Goal: Information Seeking & Learning: Learn about a topic

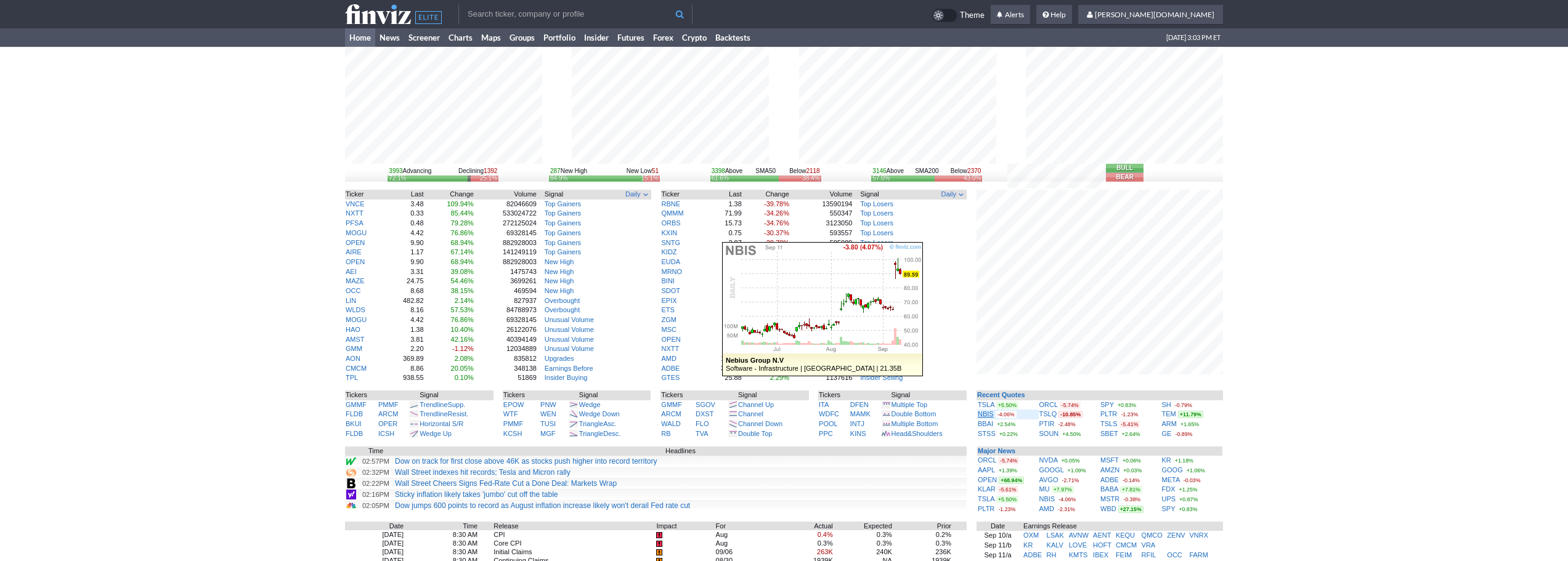
click at [986, 411] on link "NBIS" at bounding box center [985, 413] width 16 height 7
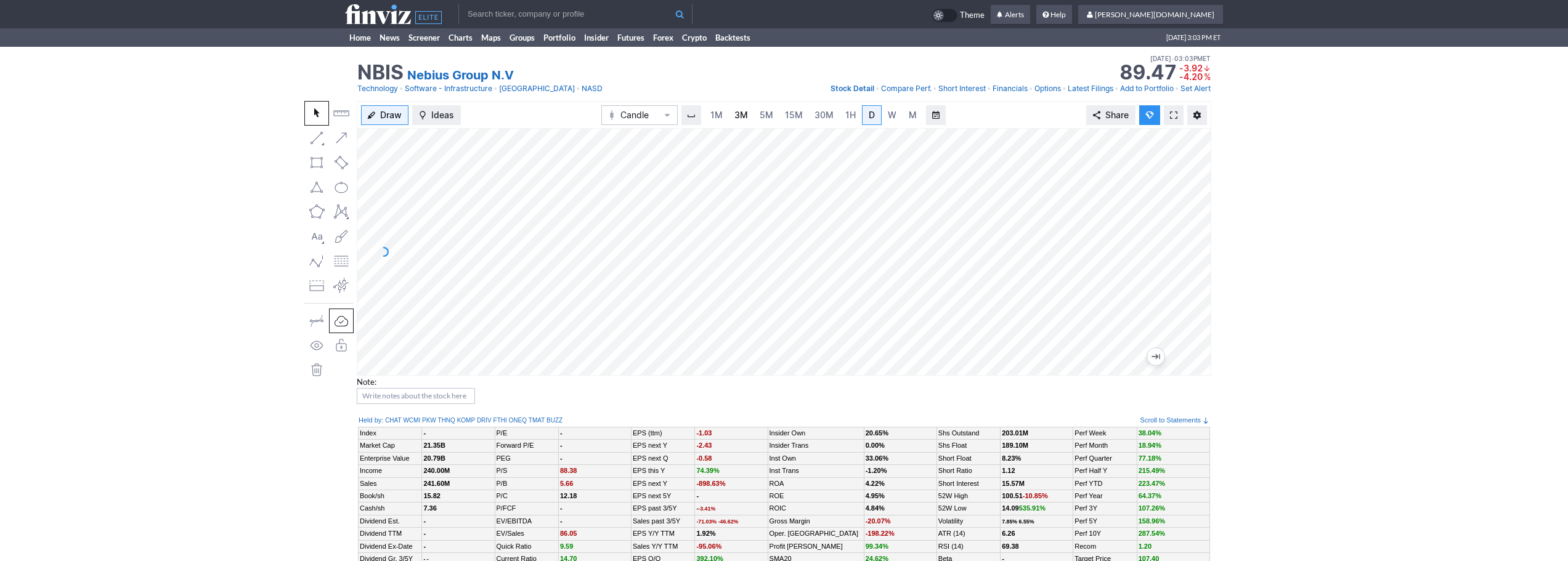
click at [734, 120] on span "3M" at bounding box center [741, 115] width 13 height 12
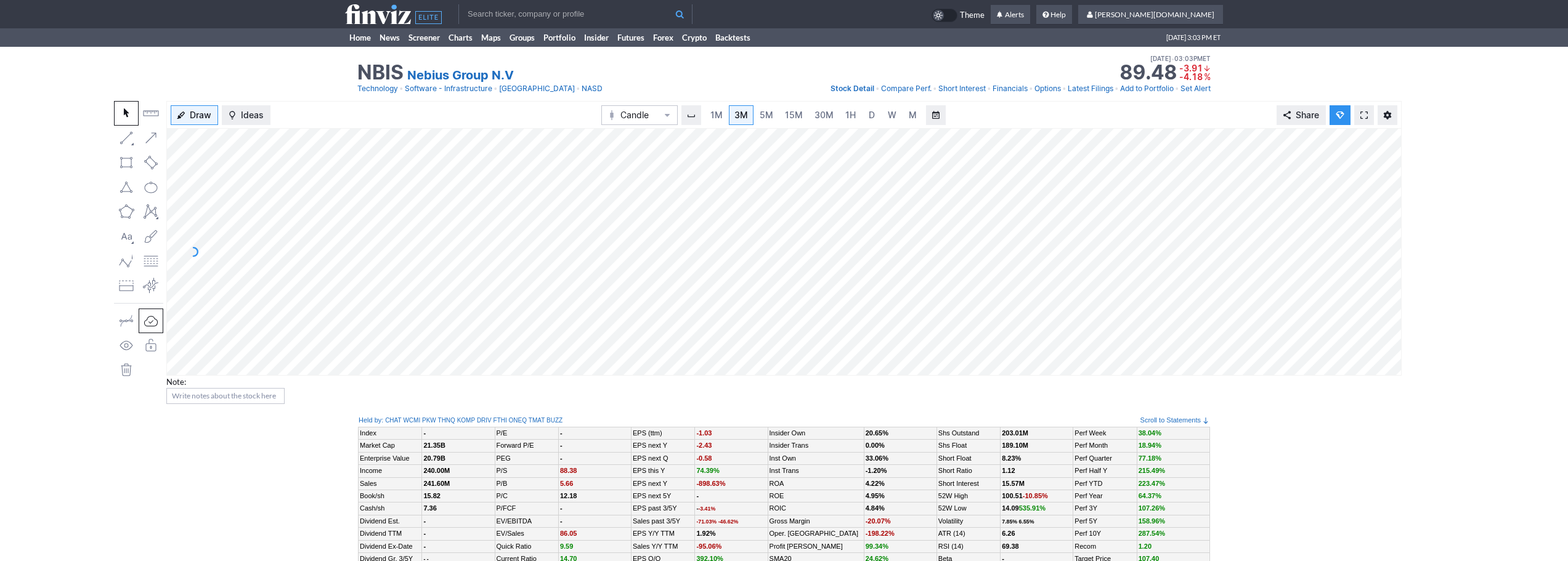
click at [510, 9] on input "text" at bounding box center [575, 14] width 234 height 20
click at [357, 39] on link "Home" at bounding box center [359, 37] width 30 height 19
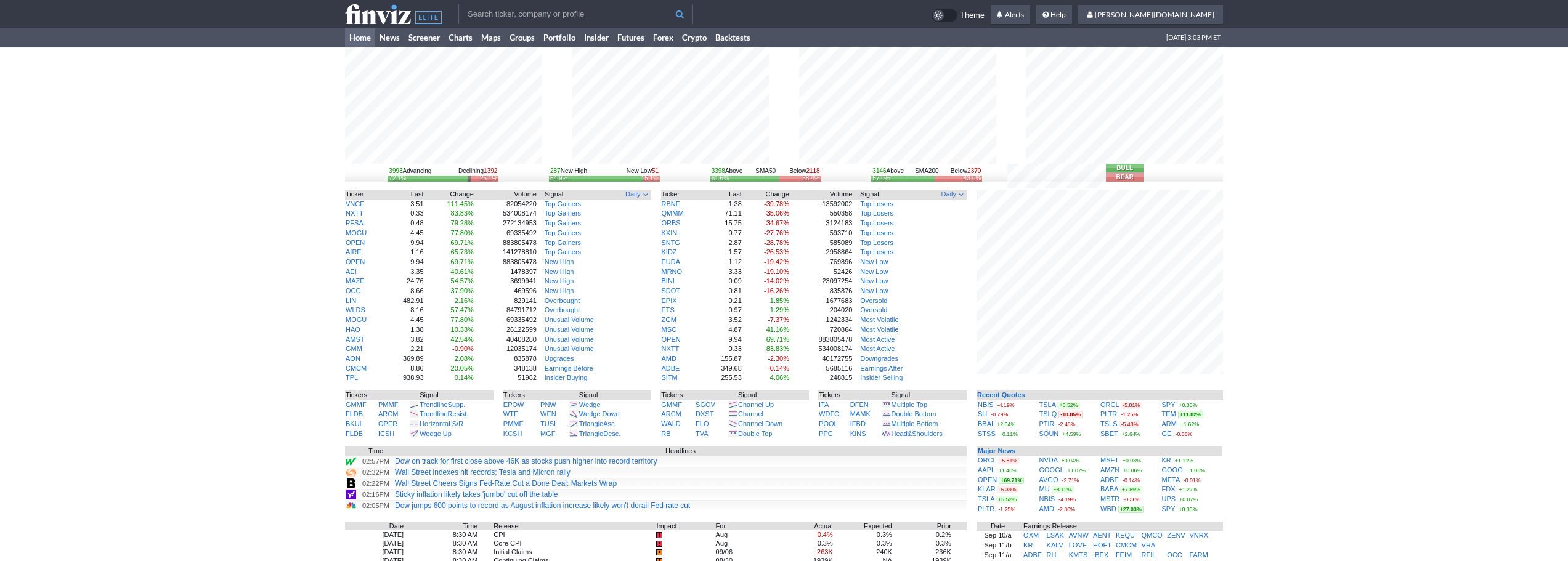
click at [478, 11] on input "text" at bounding box center [575, 14] width 234 height 20
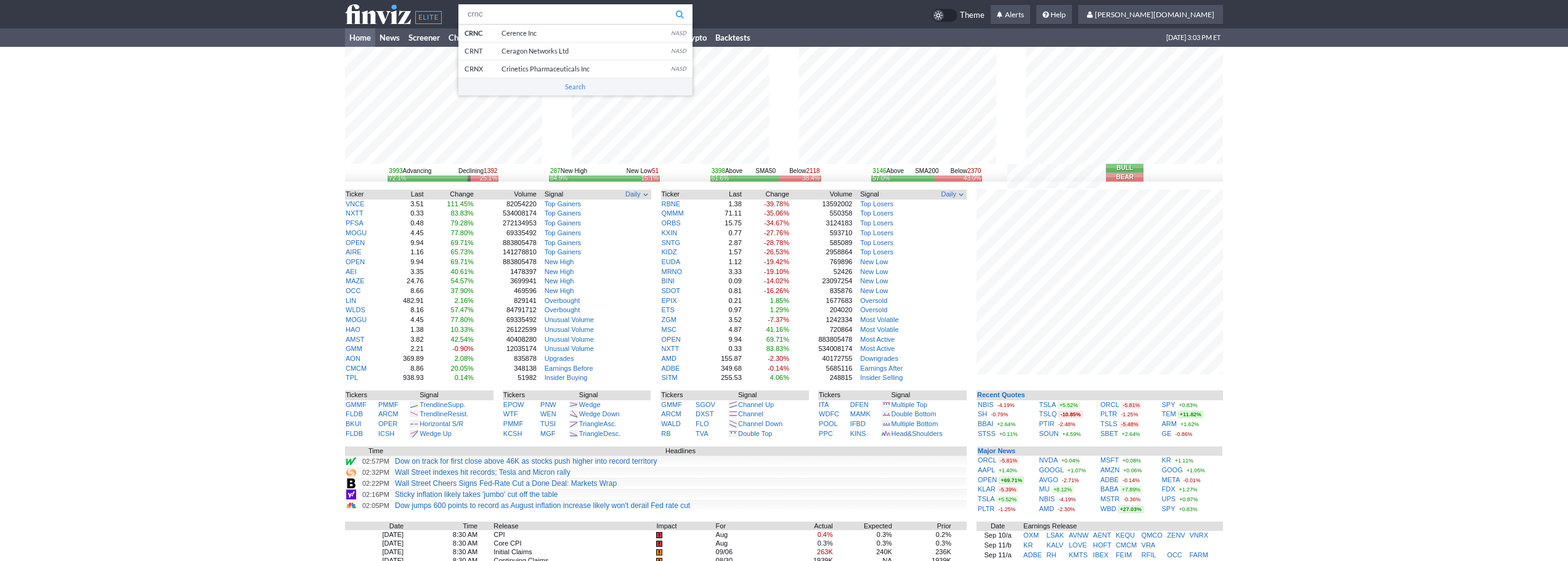
type input "crnc"
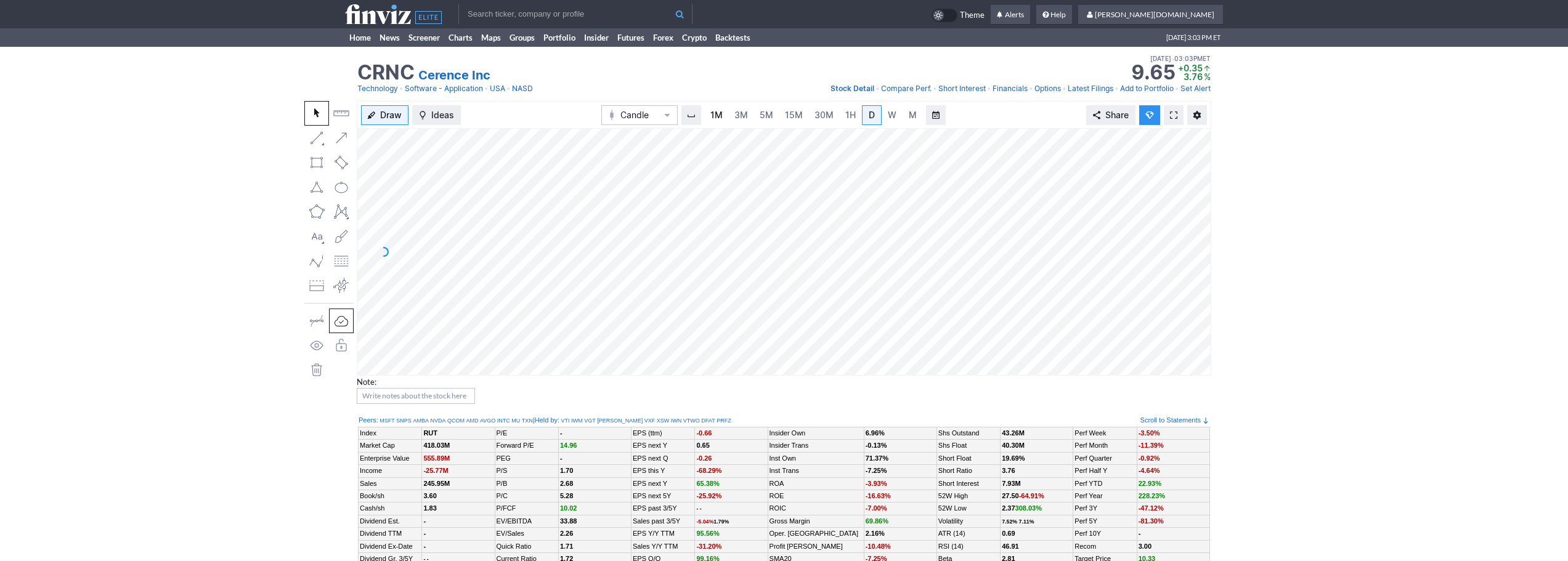
click at [726, 114] on link "1M" at bounding box center [716, 116] width 23 height 20
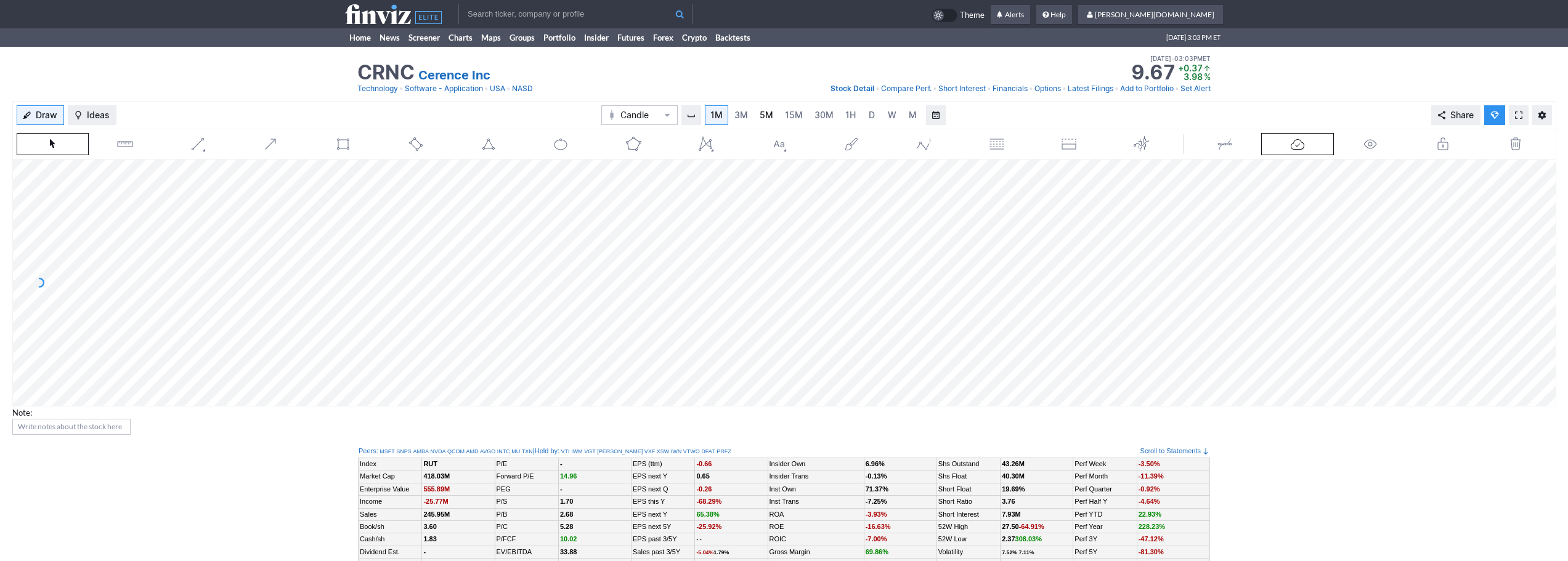
click at [762, 114] on span "5M" at bounding box center [766, 115] width 13 height 11
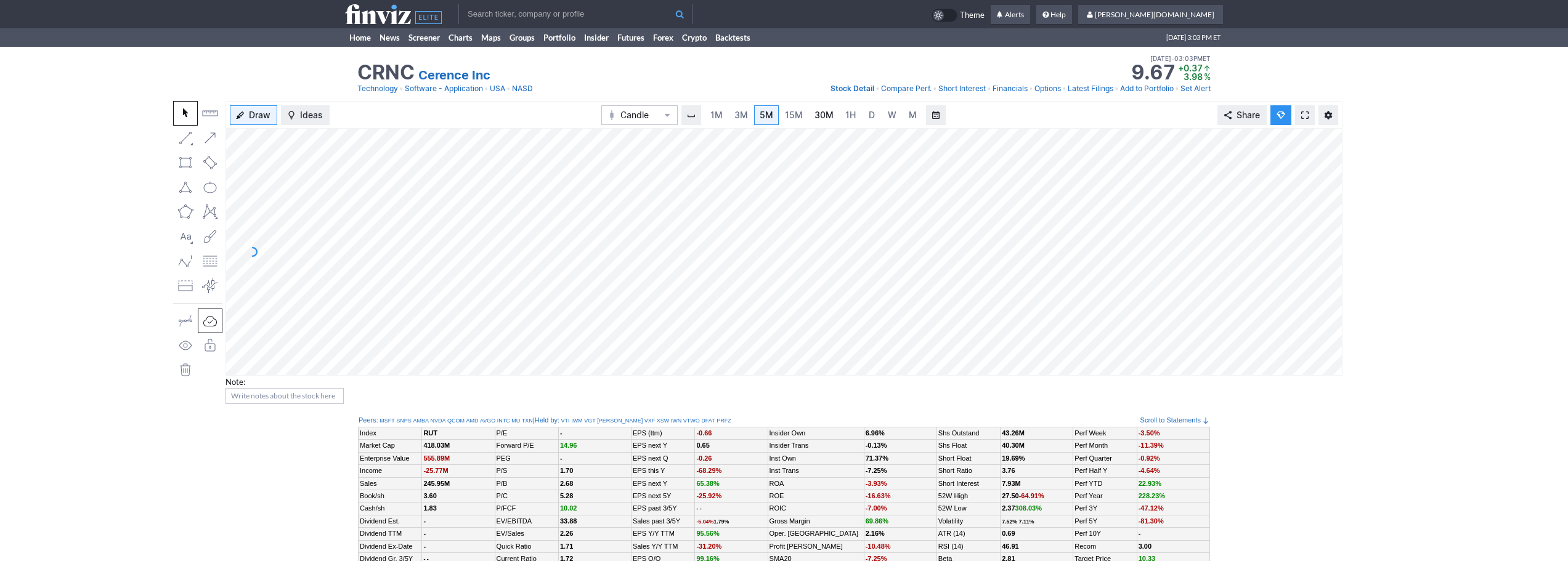
click at [830, 119] on span "30M" at bounding box center [824, 115] width 19 height 11
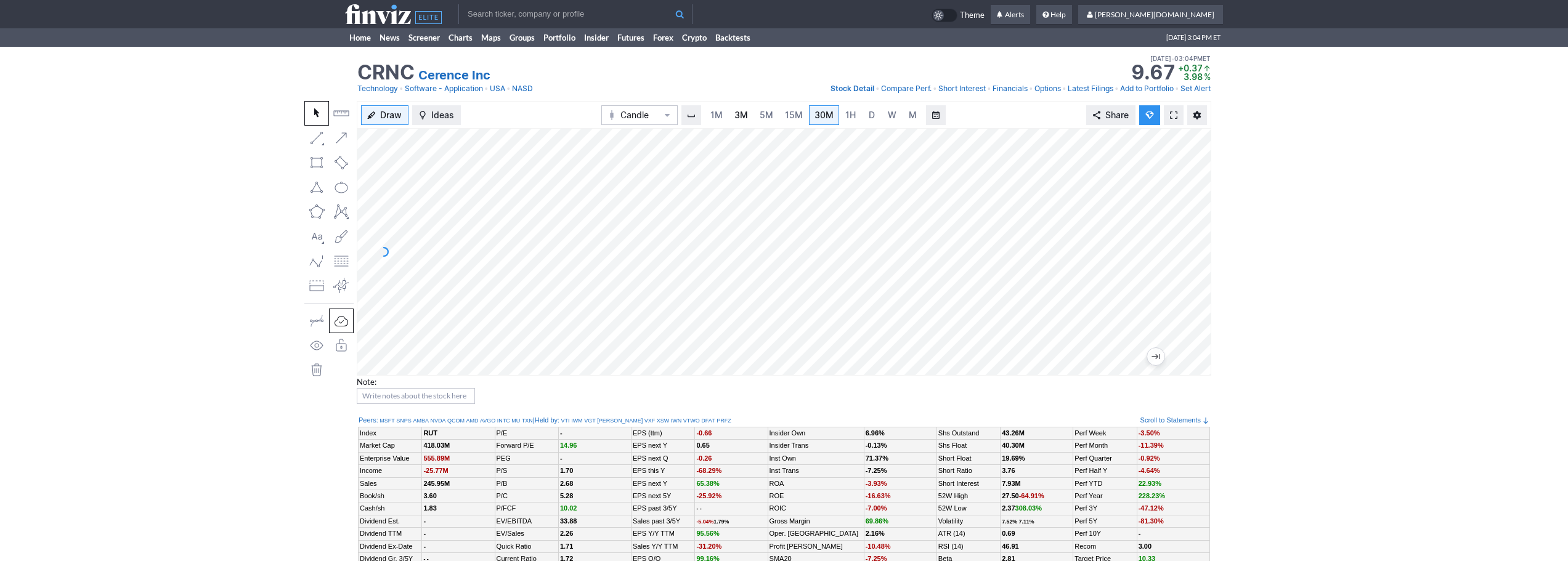
click at [734, 110] on link "3M" at bounding box center [741, 116] width 25 height 20
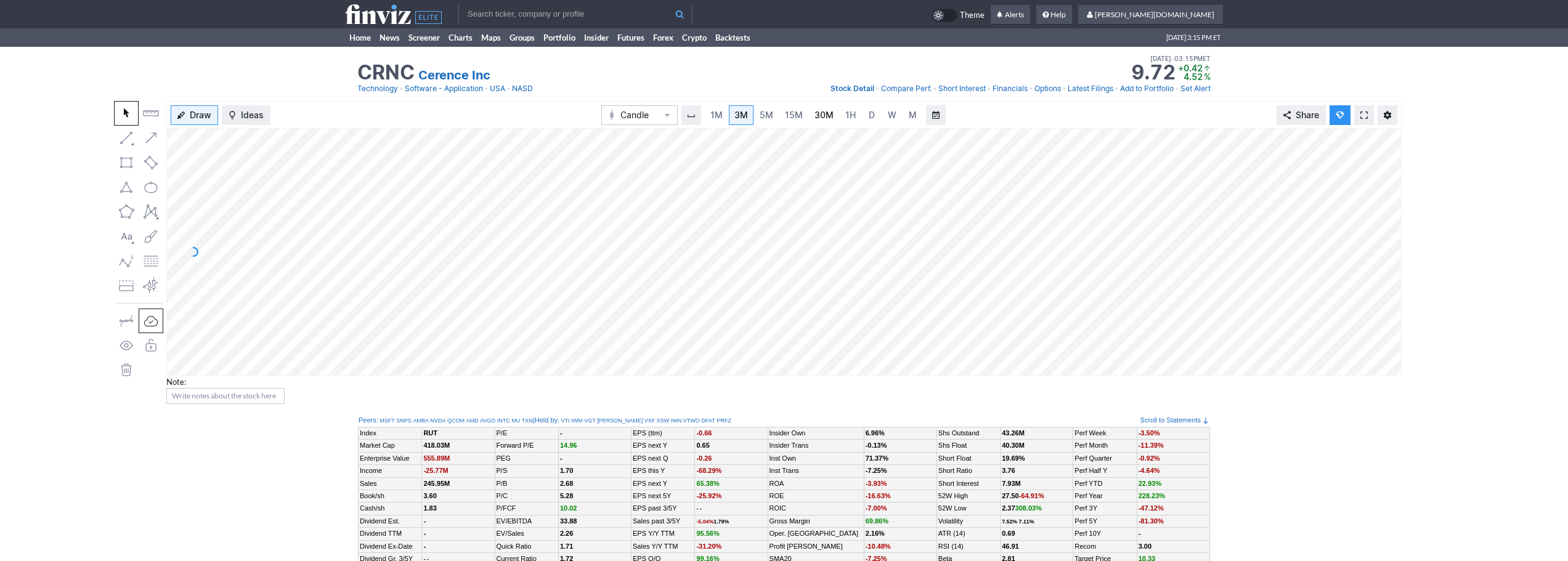
click at [810, 111] on link "30M" at bounding box center [824, 116] width 30 height 20
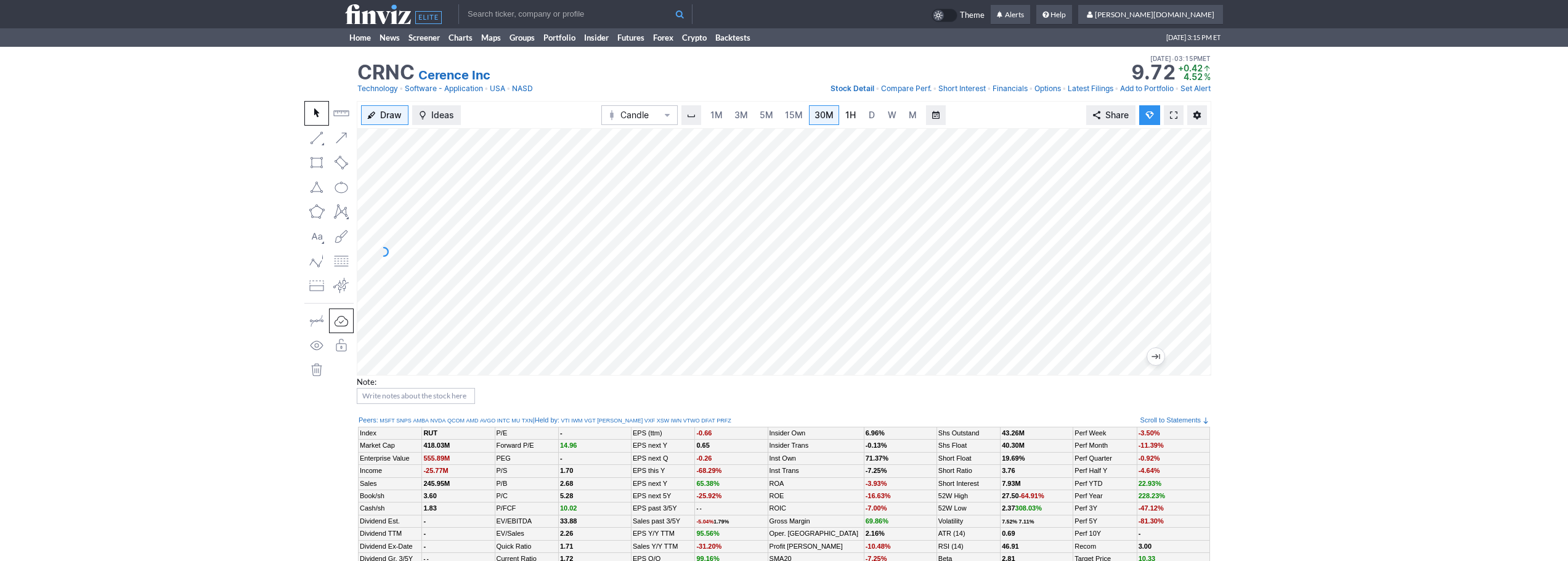
click at [857, 121] on link "1H" at bounding box center [850, 116] width 21 height 20
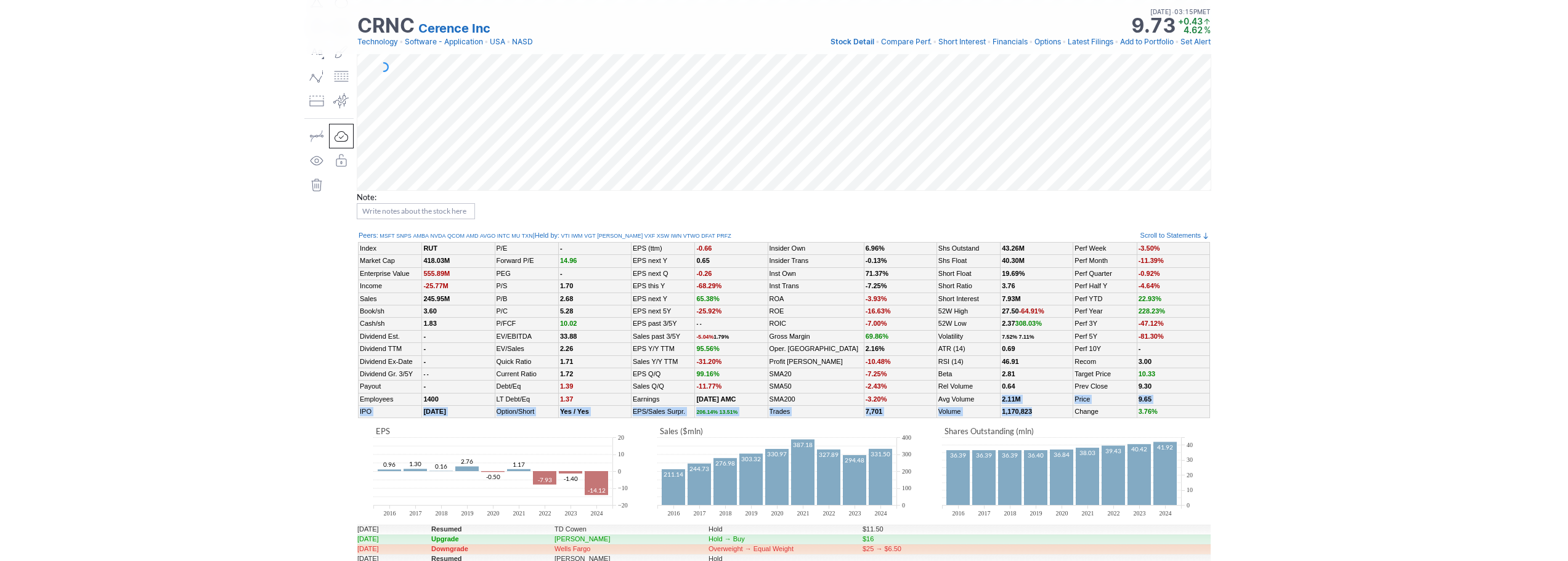
drag, startPoint x: 1039, startPoint y: 405, endPoint x: 991, endPoint y: 405, distance: 48.0
click at [991, 405] on tbody "Index RUT P/E - EPS (ttm) -0.66 Insider Own 6.96% Shs Outstand 43.26M Perf Week…" at bounding box center [784, 330] width 851 height 176
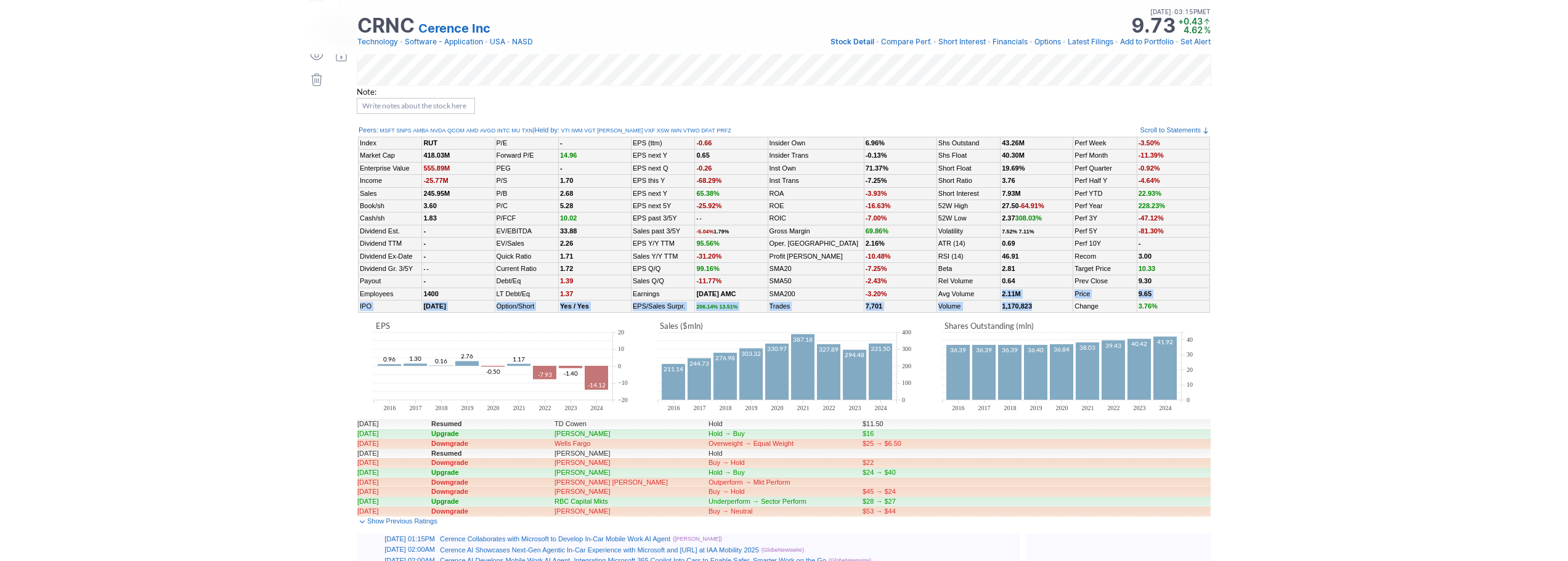
scroll to position [431, 0]
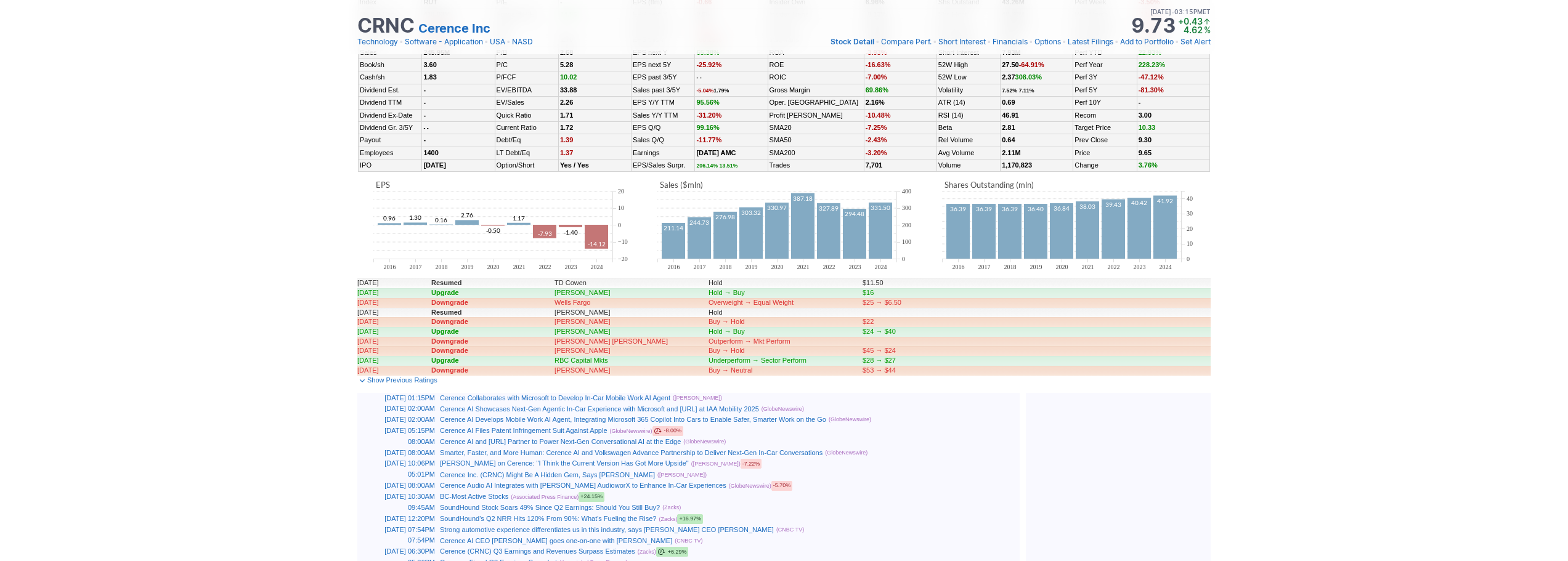
click at [1007, 416] on div "Cerence AI Develops Mobile Work AI Agent, Integrating Microsoft 365 Copilot Int…" at bounding box center [728, 419] width 577 height 9
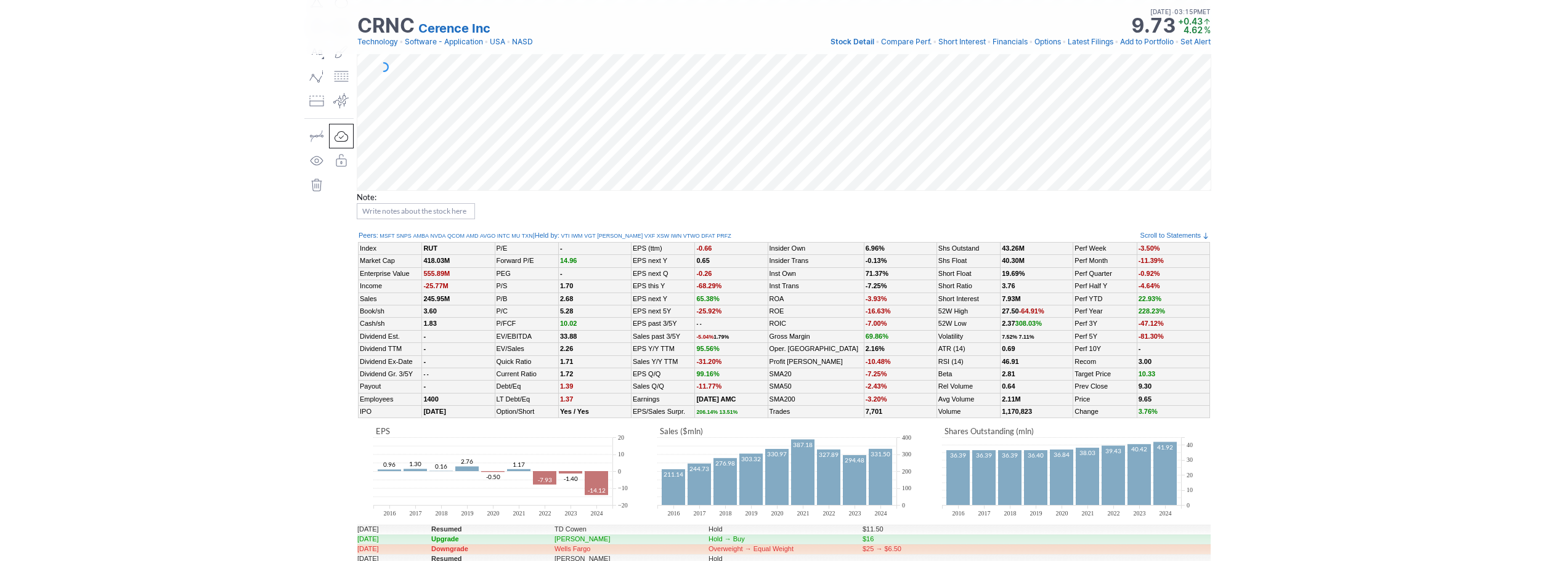
scroll to position [0, 0]
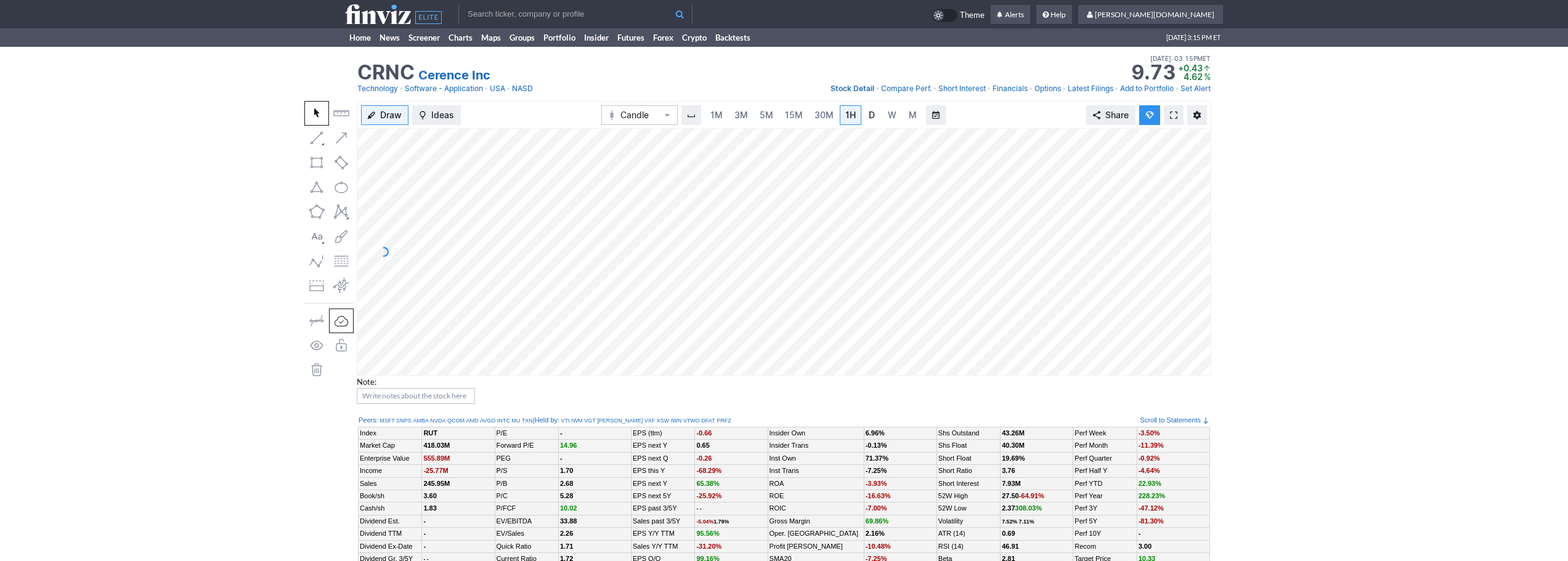
click at [865, 122] on link "D" at bounding box center [872, 116] width 20 height 20
click at [739, 114] on span "3M" at bounding box center [741, 115] width 13 height 11
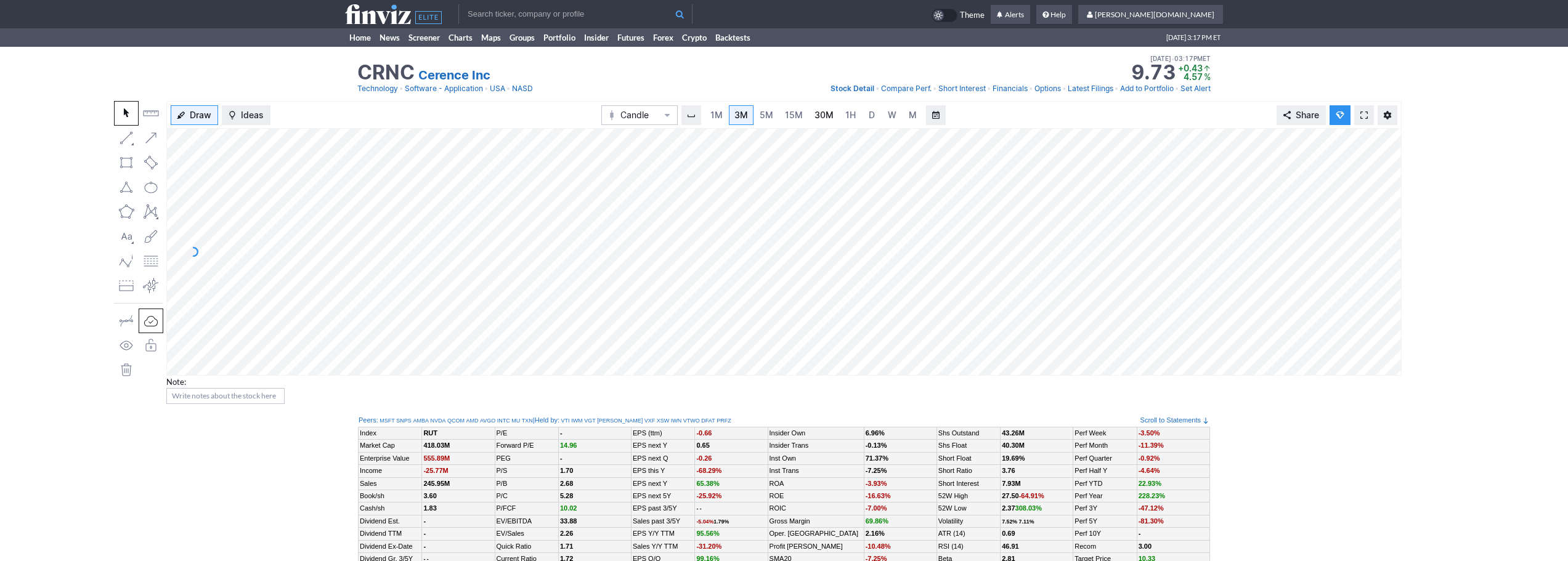
click at [825, 116] on span "30M" at bounding box center [824, 115] width 19 height 11
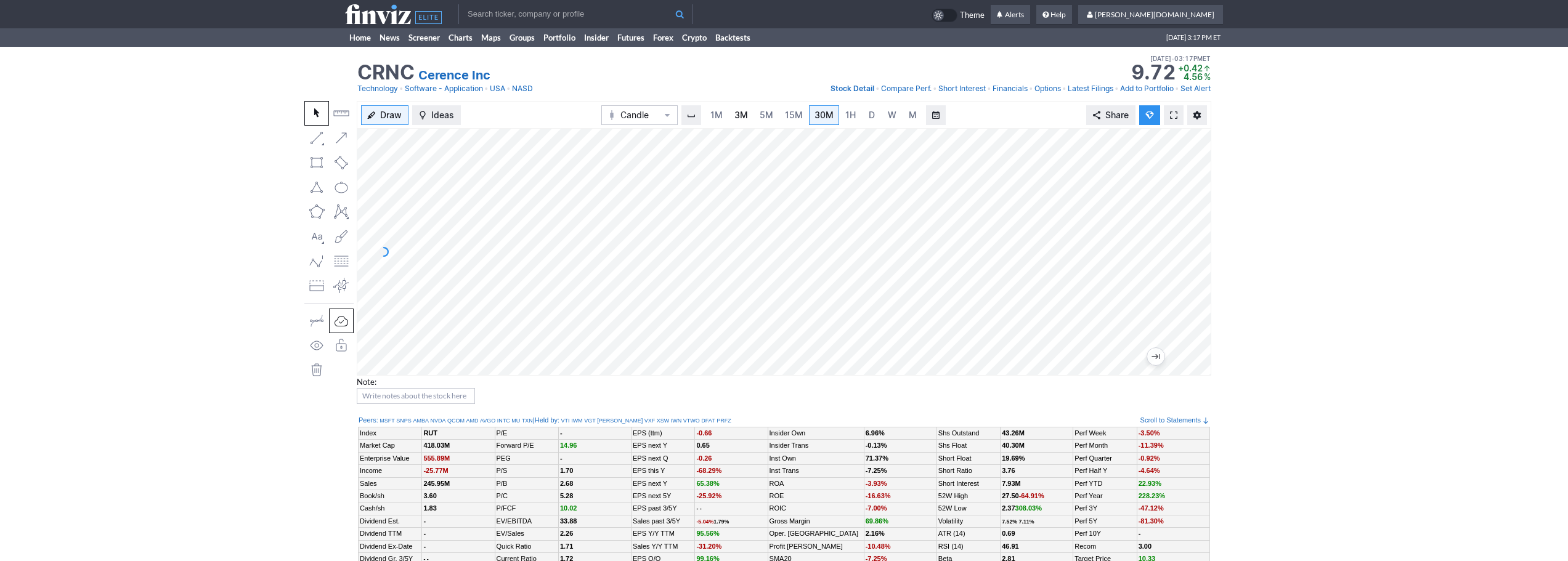
click at [747, 110] on span "3M" at bounding box center [741, 115] width 13 height 11
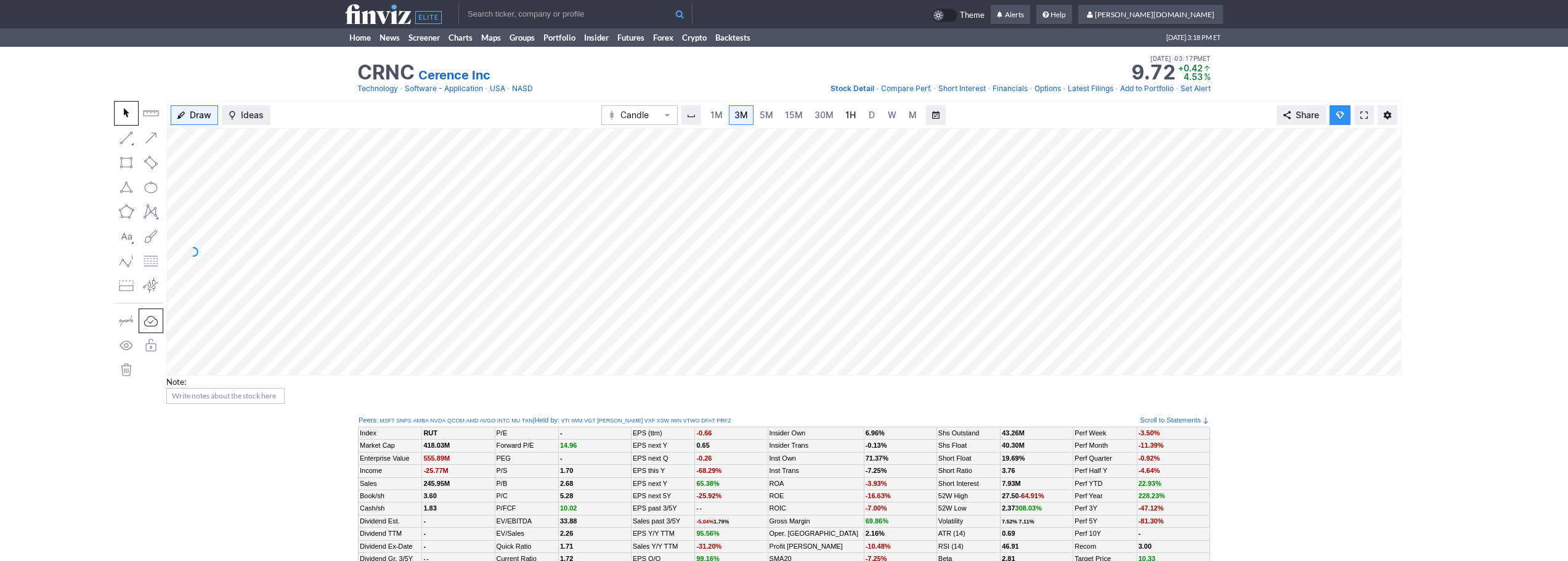
click at [845, 112] on span "1H" at bounding box center [850, 115] width 11 height 11
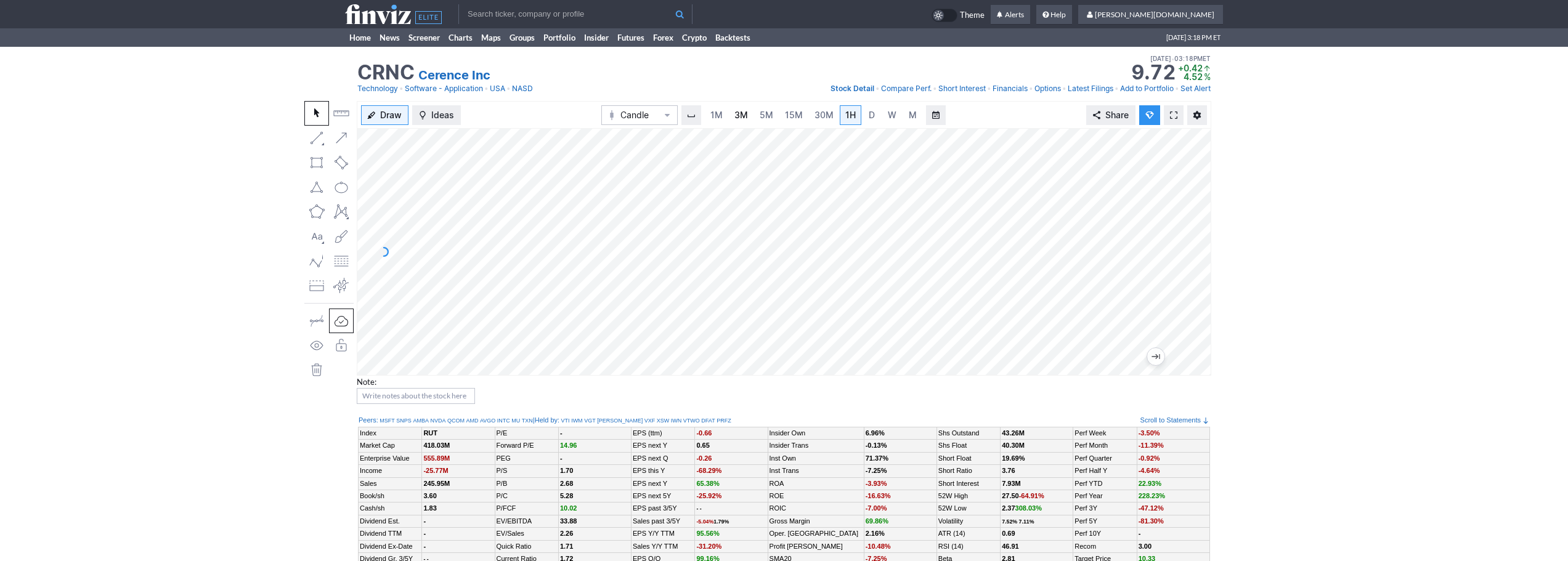
click at [753, 117] on link "3M" at bounding box center [741, 116] width 25 height 20
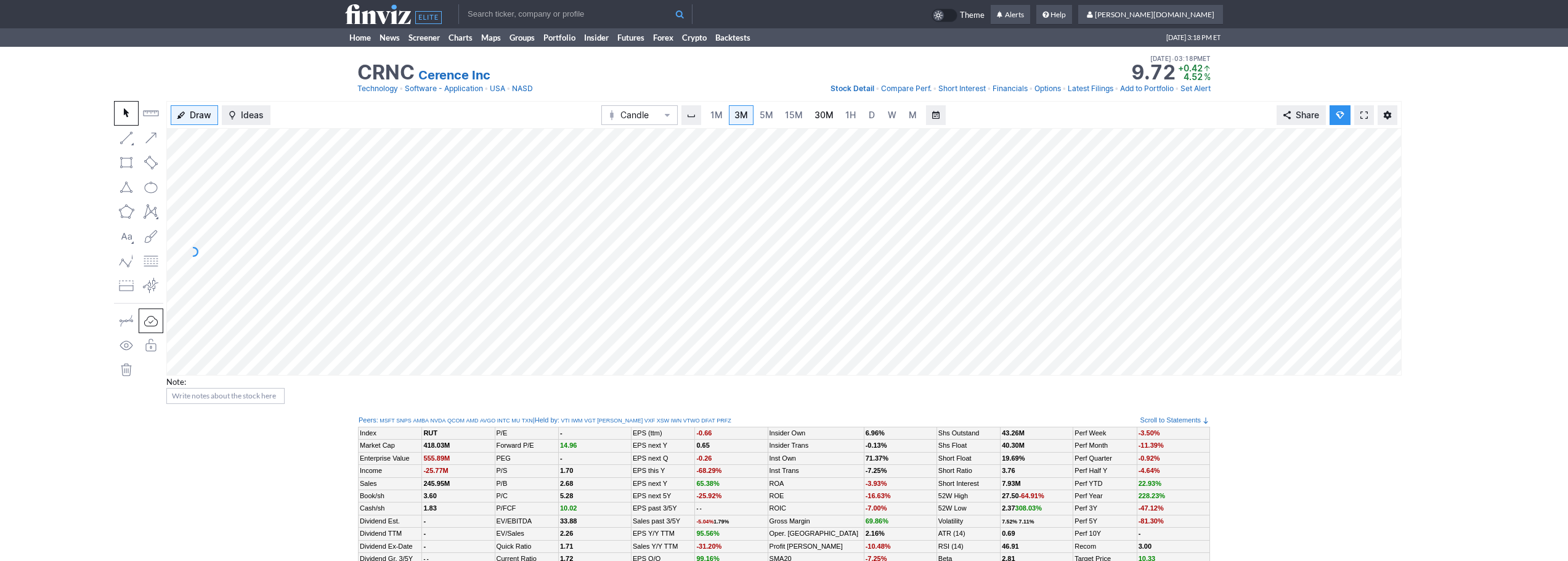
click at [811, 110] on link "30M" at bounding box center [824, 116] width 30 height 20
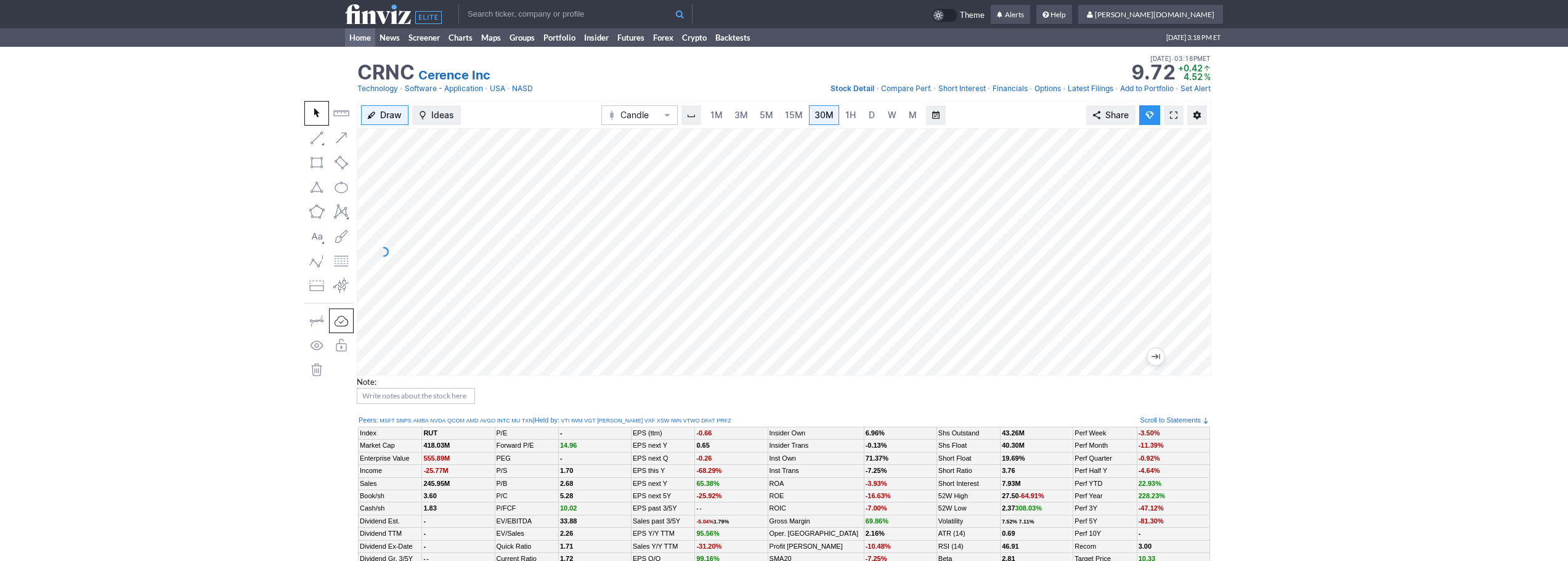
click at [346, 35] on link "Home" at bounding box center [359, 37] width 30 height 19
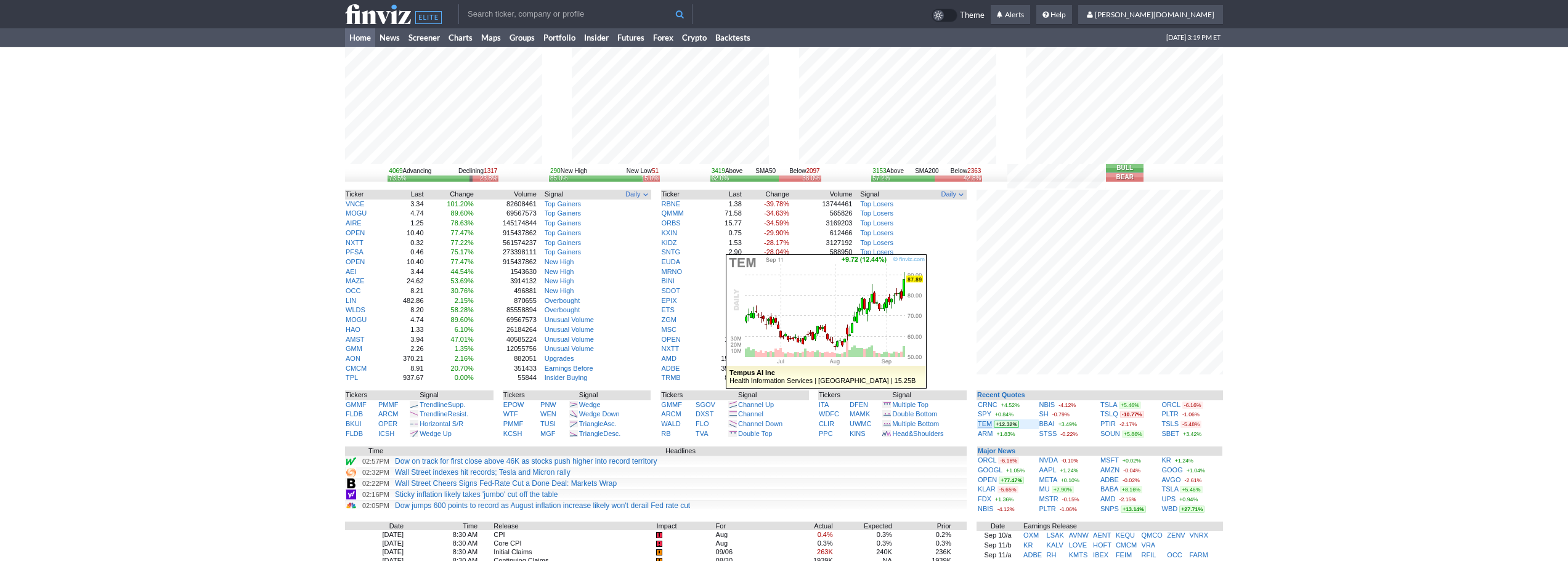
click at [990, 423] on link "TEM" at bounding box center [984, 423] width 14 height 7
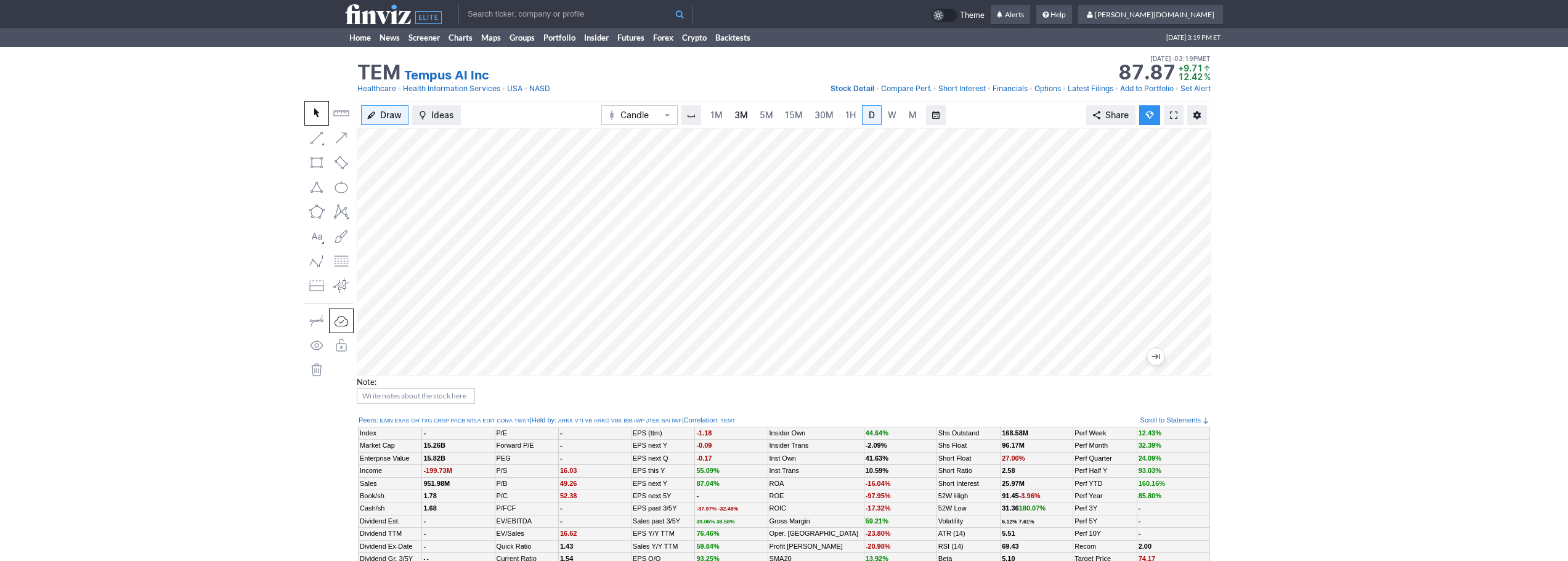
click at [739, 110] on span "3M" at bounding box center [741, 115] width 13 height 11
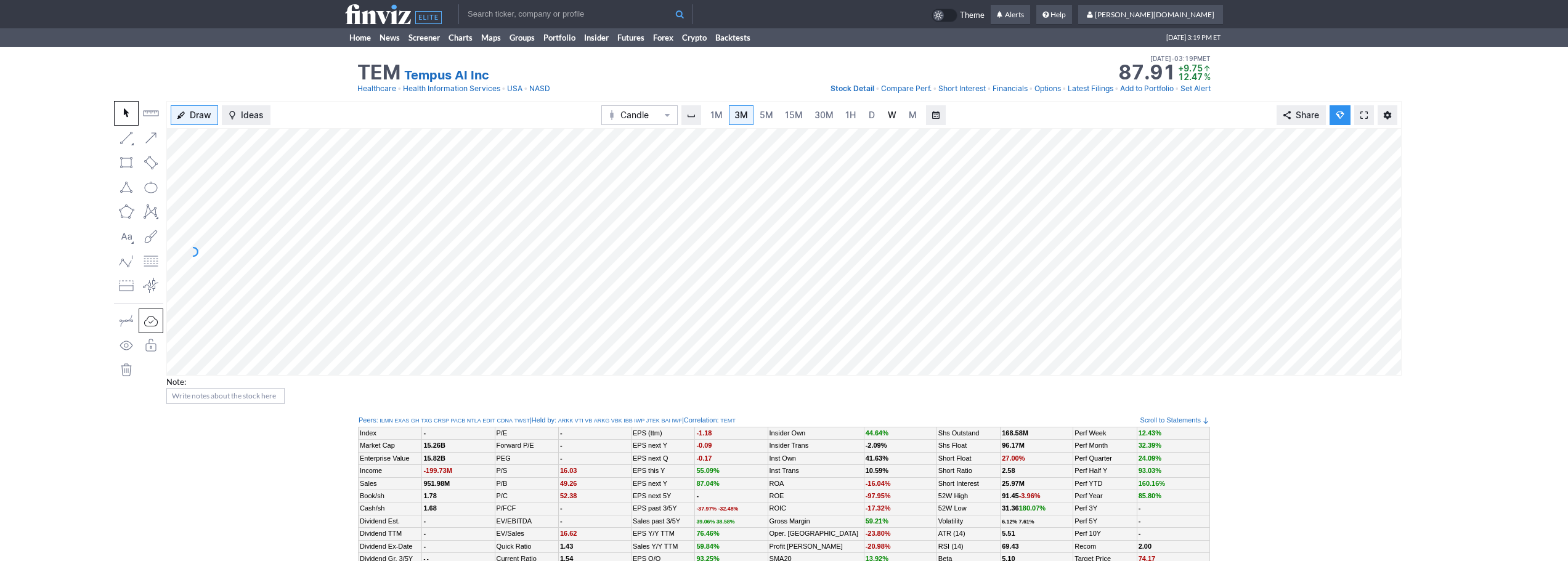
click at [882, 112] on link "W" at bounding box center [892, 116] width 20 height 20
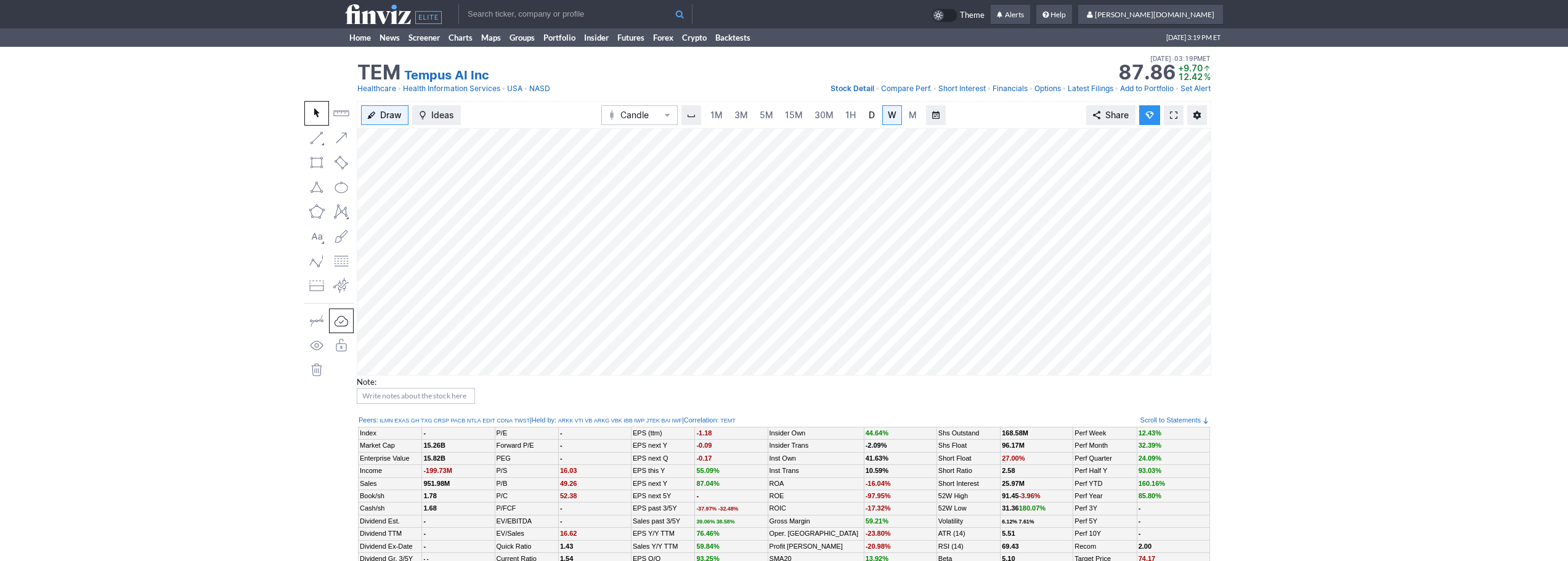
click at [863, 118] on link "D" at bounding box center [872, 116] width 20 height 20
click at [1177, 119] on link at bounding box center [1174, 116] width 20 height 20
click at [736, 114] on span "3M" at bounding box center [741, 115] width 13 height 11
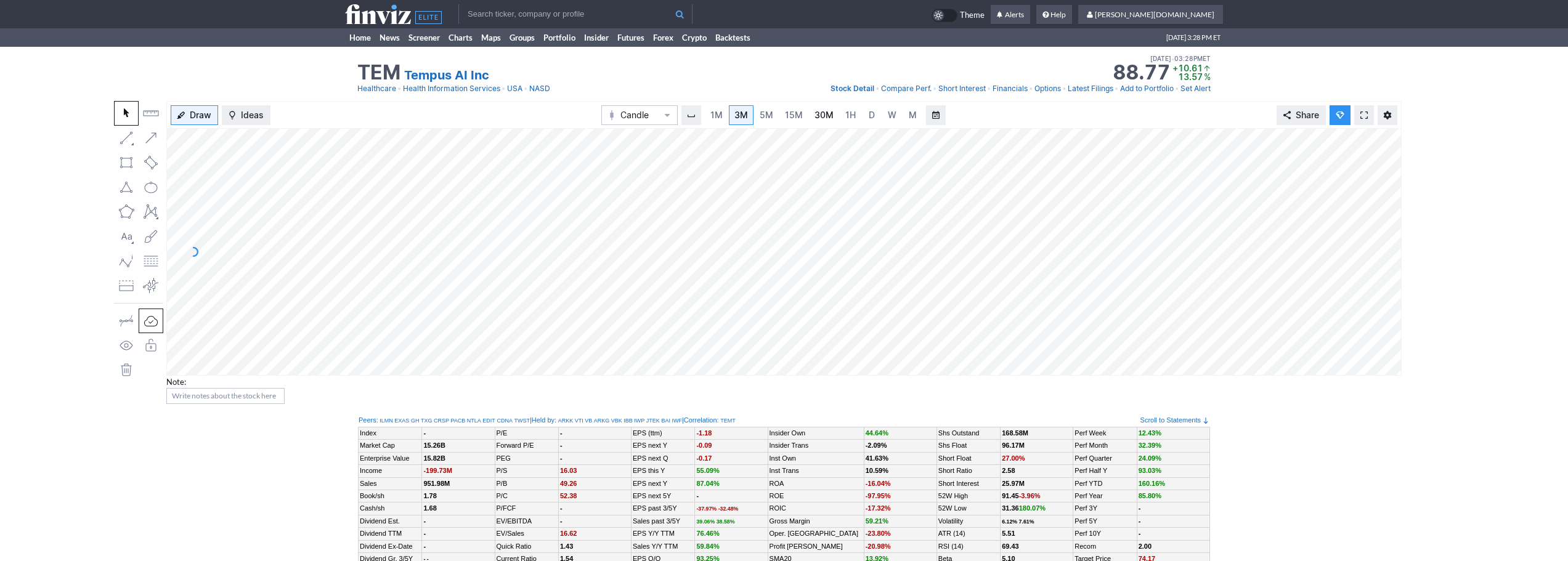
click at [826, 116] on span "30M" at bounding box center [824, 115] width 19 height 11
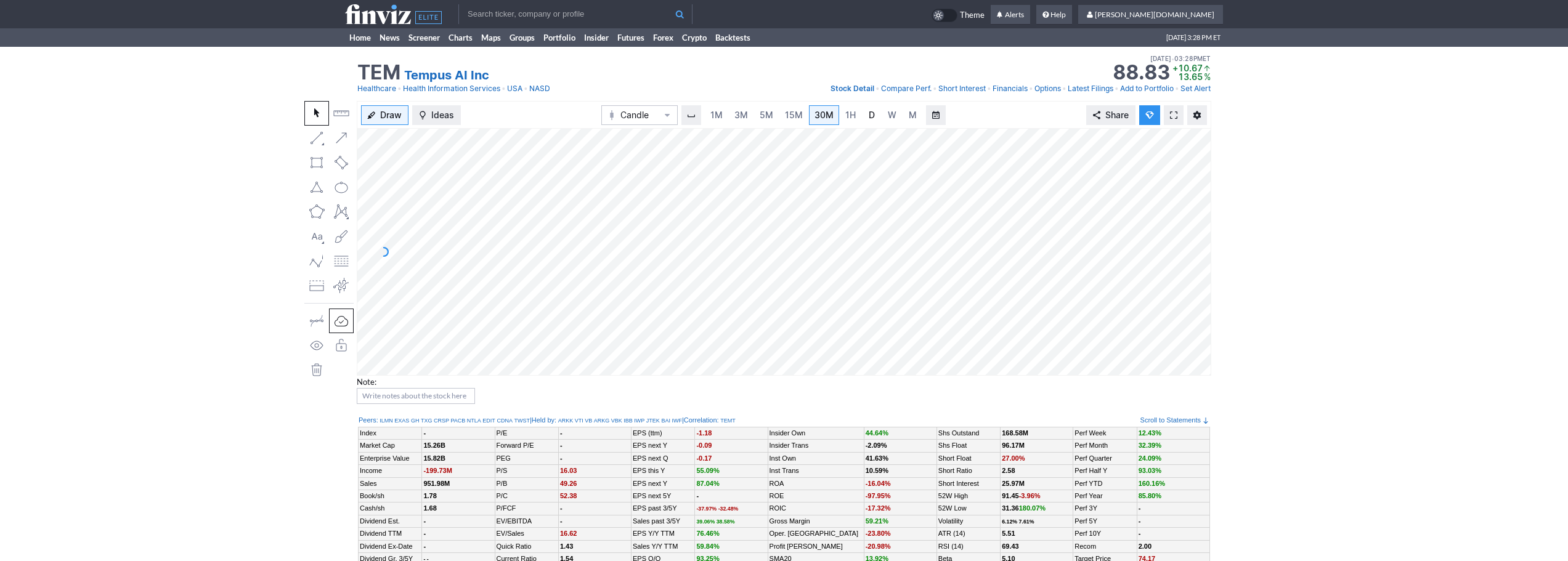
click at [866, 107] on link "D" at bounding box center [872, 116] width 20 height 20
click at [368, 39] on link "Home" at bounding box center [359, 37] width 30 height 19
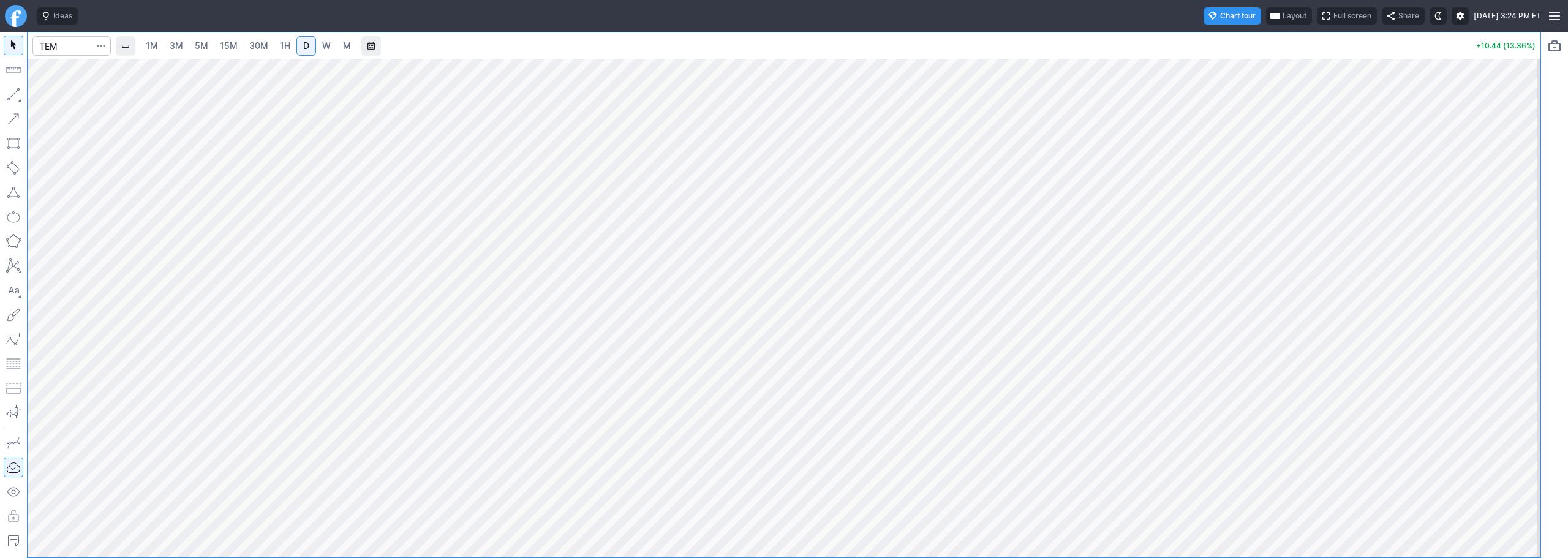
click at [189, 50] on link "3M" at bounding box center [176, 46] width 25 height 20
click at [183, 47] on span "3M" at bounding box center [176, 46] width 13 height 11
click at [77, 39] on input "Search" at bounding box center [72, 46] width 78 height 20
type input "crnc"
click at [69, 71] on span "CRNC" at bounding box center [66, 72] width 39 height 11
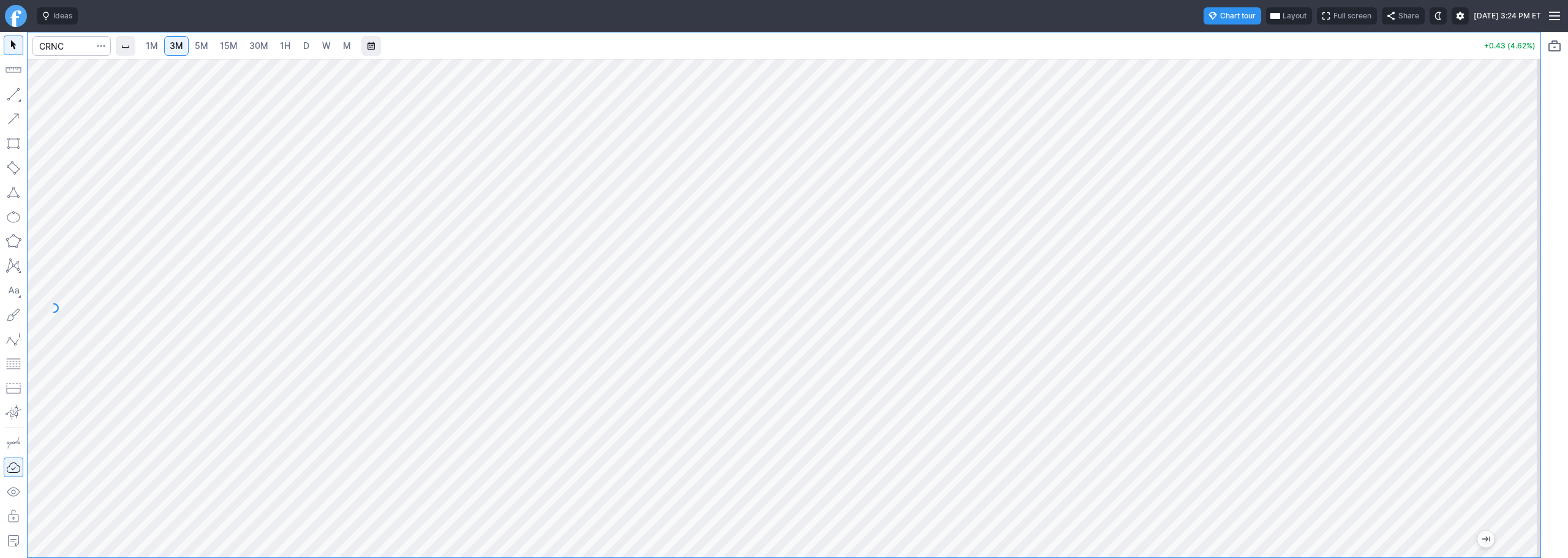
click at [308, 44] on span "D" at bounding box center [306, 46] width 6 height 11
click at [329, 43] on span "W" at bounding box center [326, 46] width 9 height 11
click at [0, 91] on div "1M 3M 5M 15M 30M 1H D W M +0.43 (4.68%)" at bounding box center [771, 295] width 1541 height 526
click at [169, 48] on link "3M" at bounding box center [176, 46] width 25 height 20
click at [279, 43] on link "1H" at bounding box center [285, 46] width 21 height 20
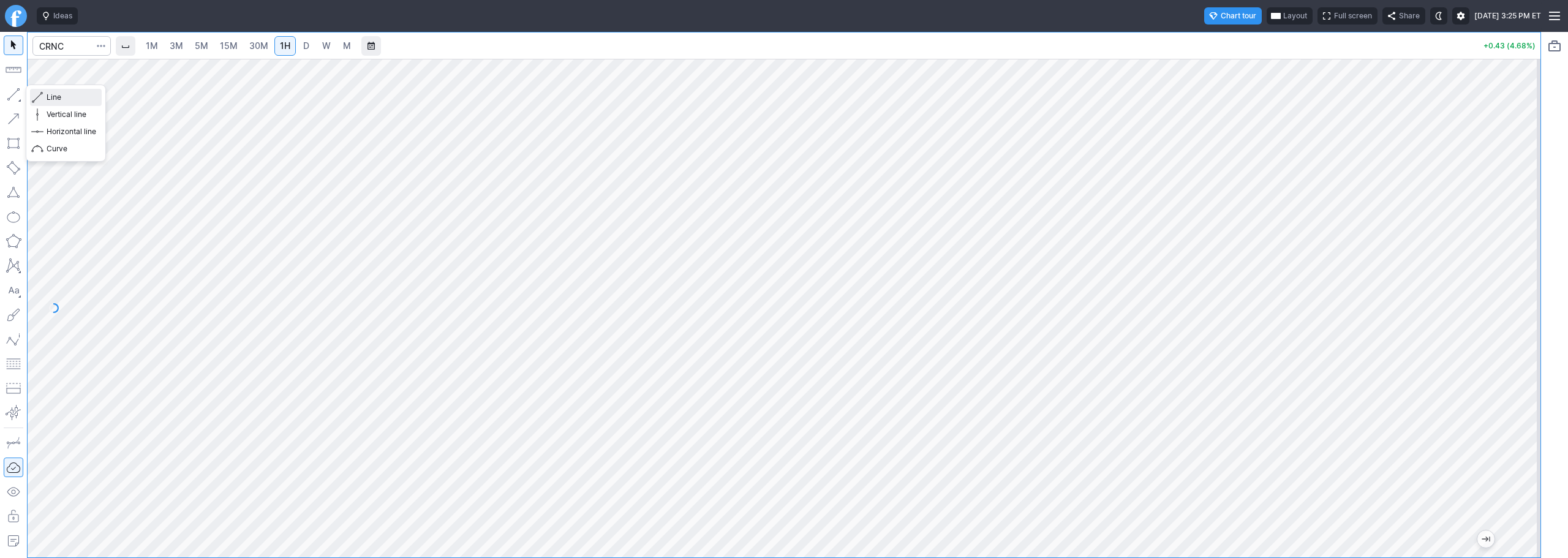
click at [49, 98] on span "Line" at bounding box center [71, 97] width 50 height 12
click at [182, 43] on span "3M" at bounding box center [176, 46] width 13 height 11
click at [276, 52] on div "1M 3M 5M 15M 30M 1H D W M" at bounding box center [248, 46] width 219 height 22
click at [254, 48] on span "30M" at bounding box center [258, 46] width 19 height 11
click at [183, 43] on span "3M" at bounding box center [176, 46] width 13 height 11
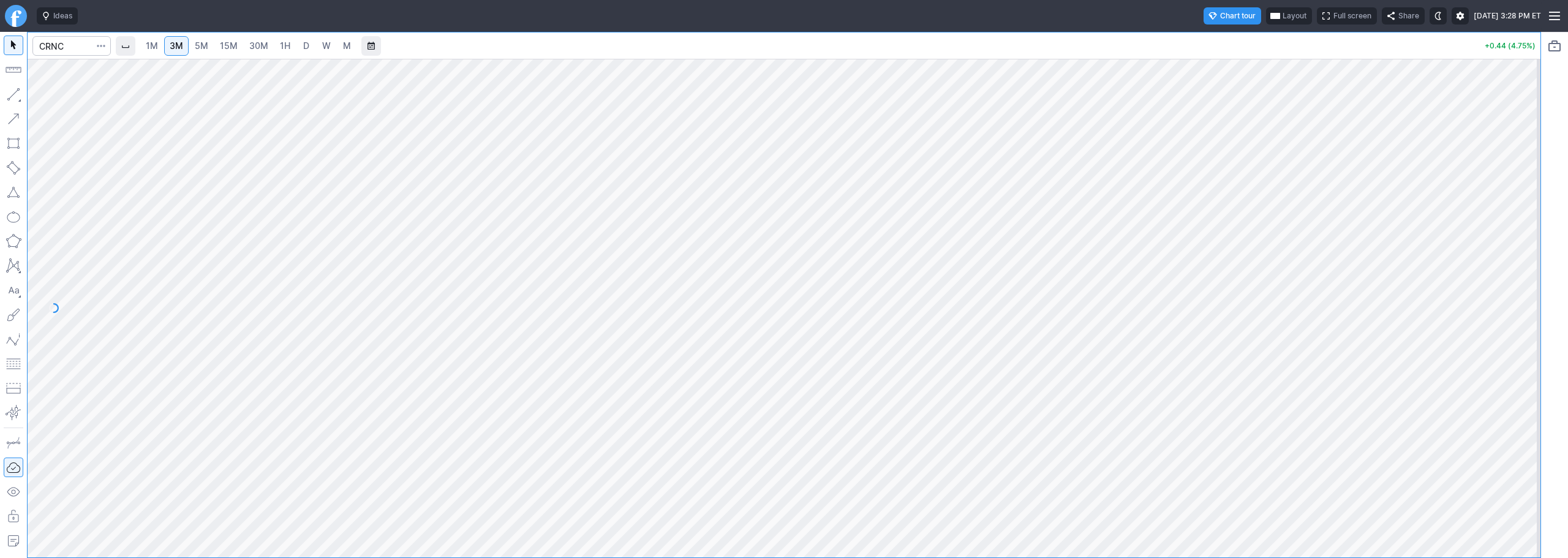
click at [232, 47] on span "15M" at bounding box center [229, 46] width 18 height 11
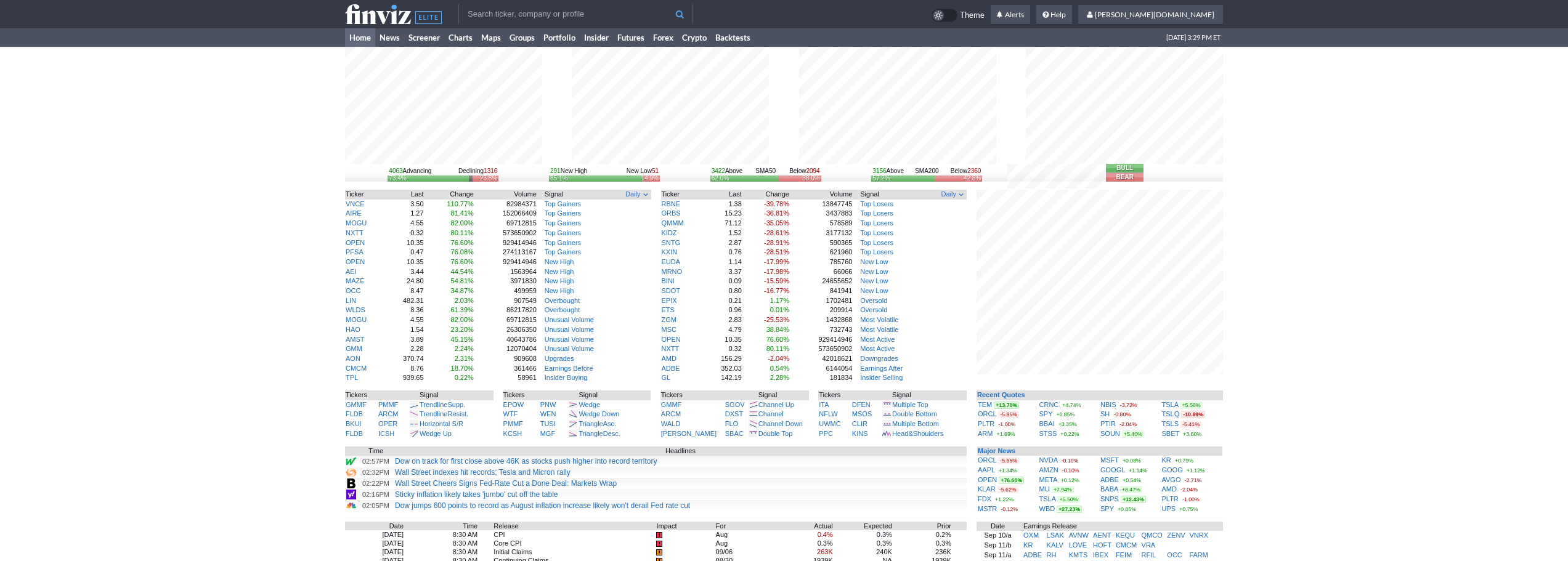
click at [1268, 233] on div "4063 Advancing Declining 1316 73.4% 23.8% 291 New High New Low 51 85.1% 14.9% 3…" at bounding box center [784, 398] width 1568 height 703
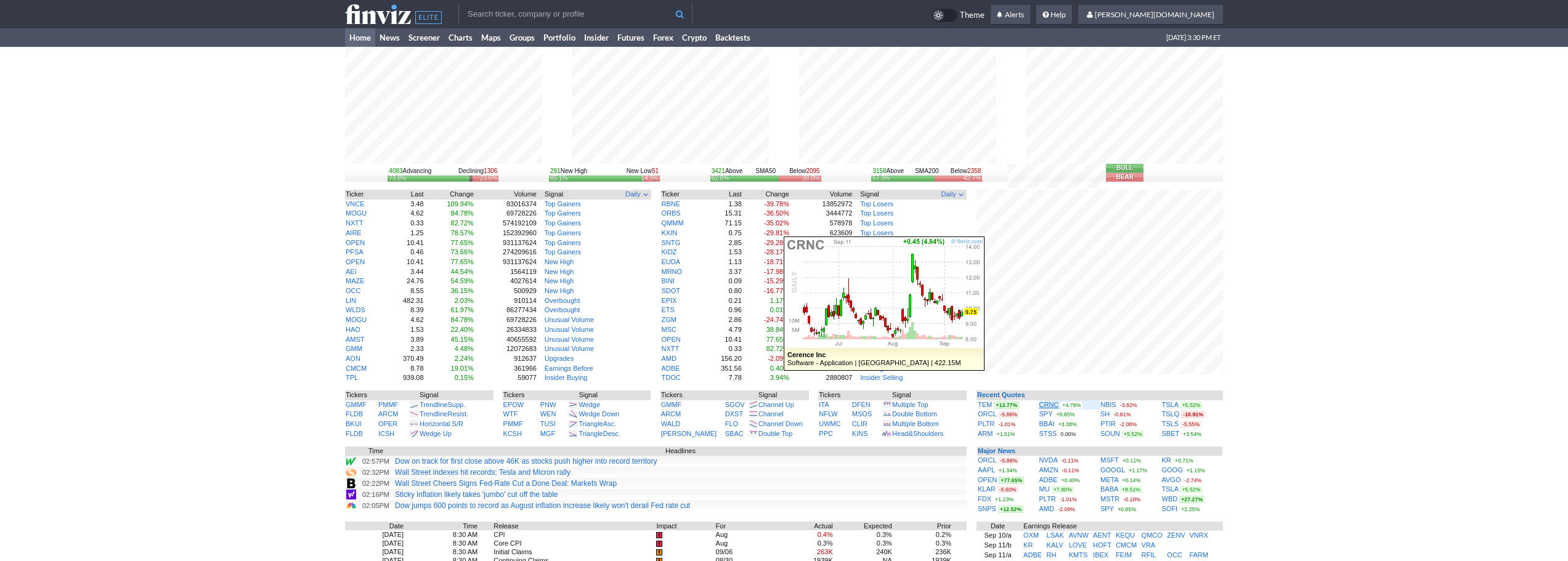
click at [1048, 406] on link "CRNC" at bounding box center [1049, 404] width 20 height 7
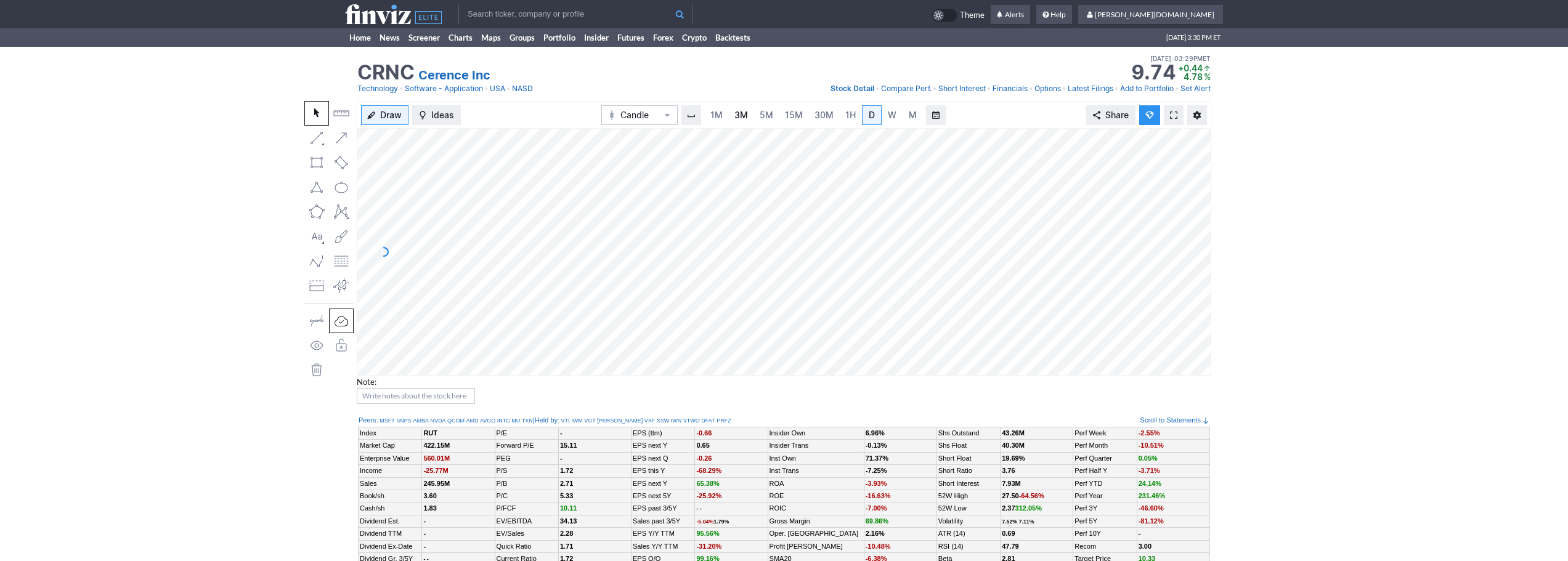
click at [743, 109] on span "3M" at bounding box center [741, 115] width 13 height 12
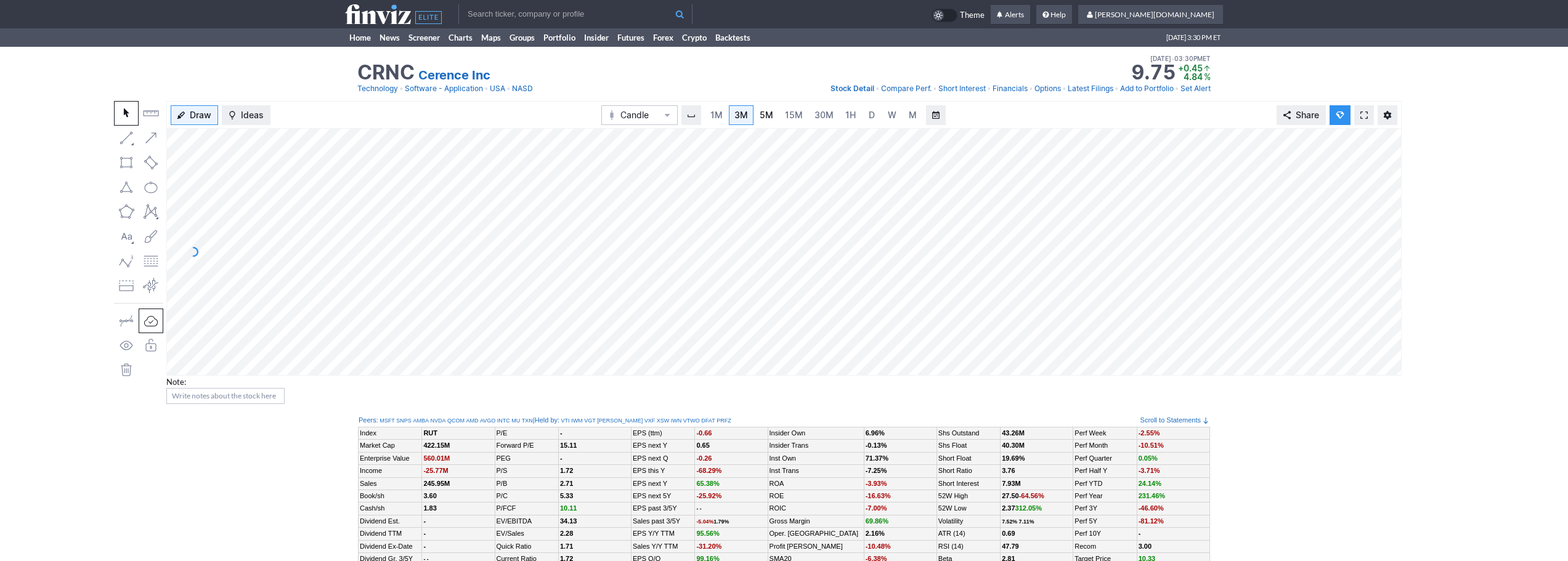
click at [774, 114] on link "5M" at bounding box center [766, 116] width 25 height 20
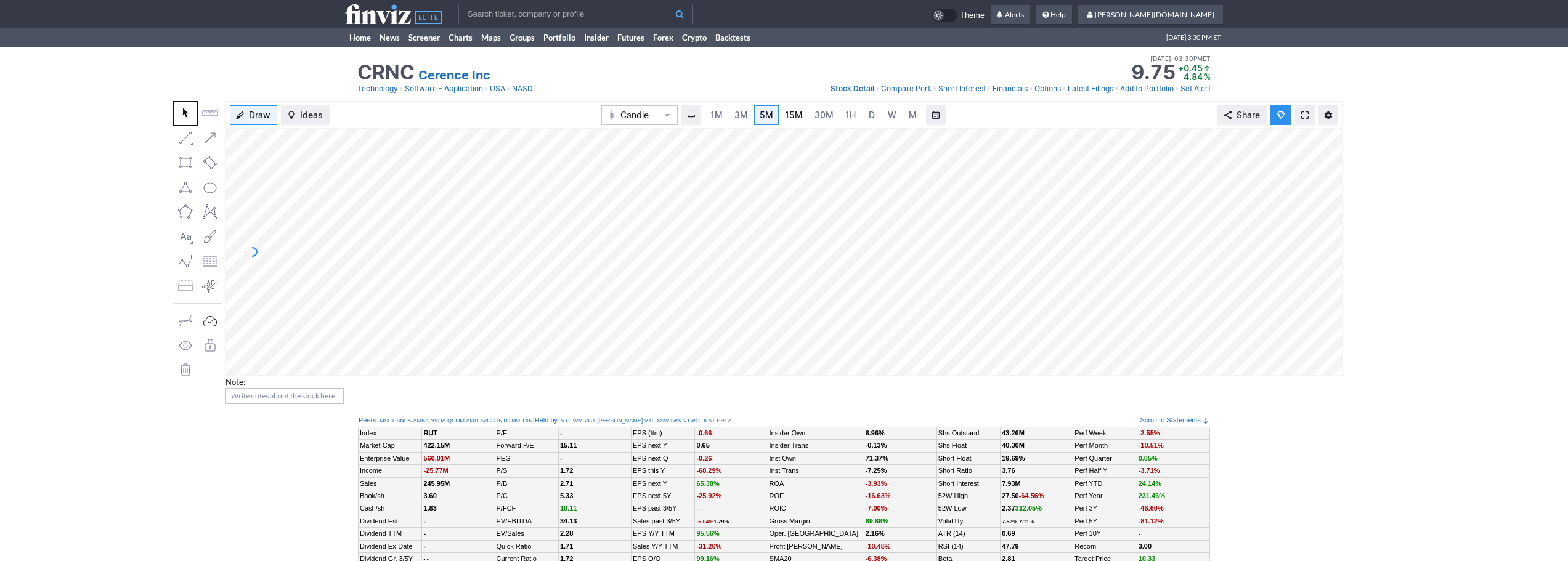
click at [804, 115] on link "15M" at bounding box center [793, 116] width 29 height 20
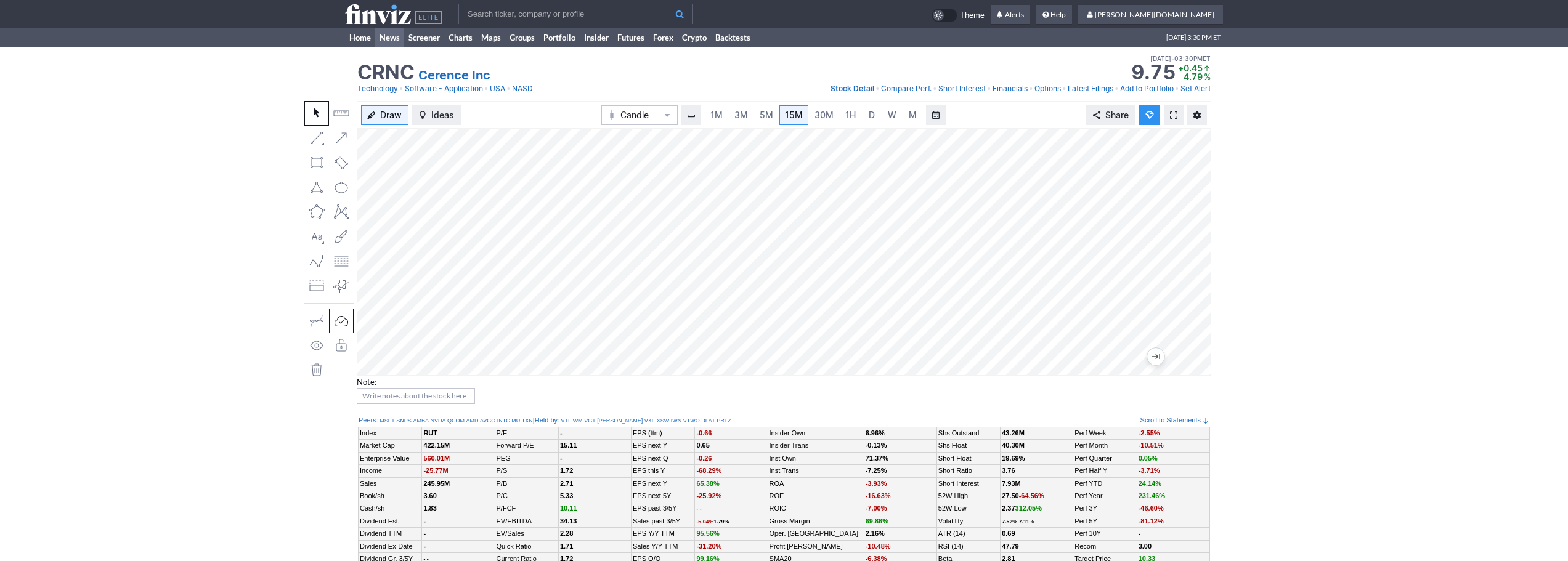
click at [377, 43] on link "News" at bounding box center [389, 37] width 29 height 19
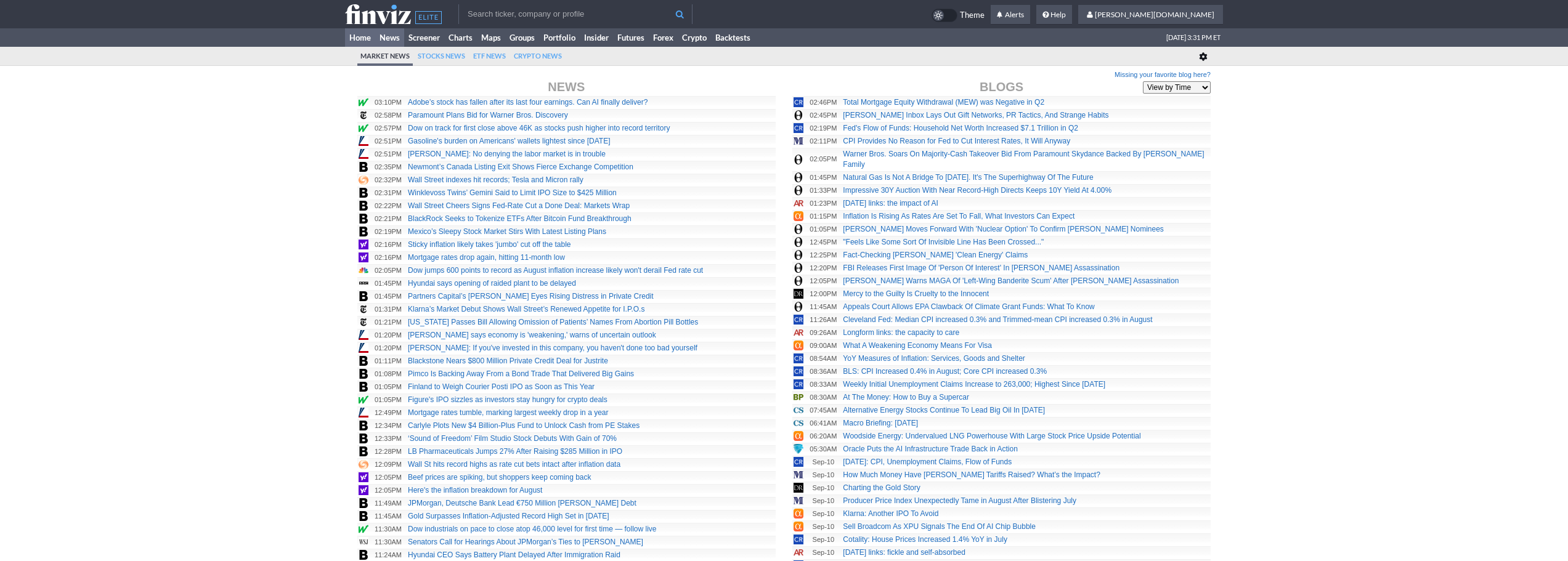
click at [351, 37] on link "Home" at bounding box center [359, 37] width 30 height 19
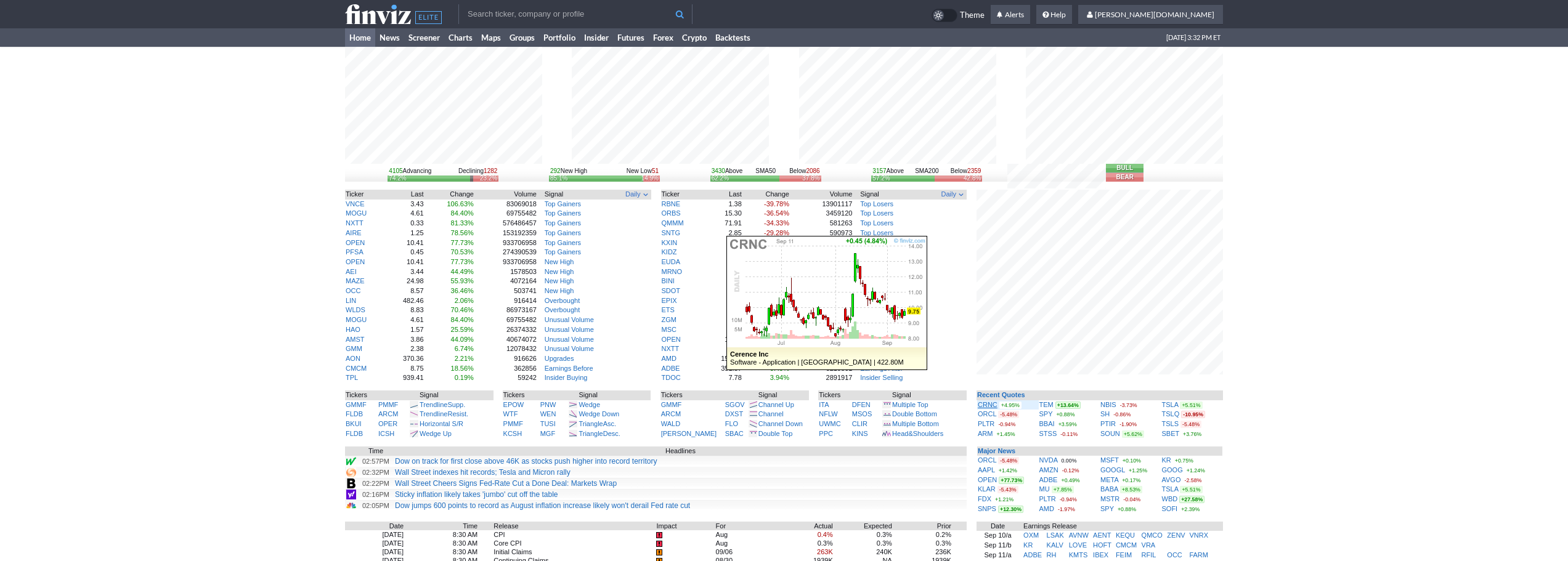
click at [991, 405] on link "CRNC" at bounding box center [987, 404] width 20 height 7
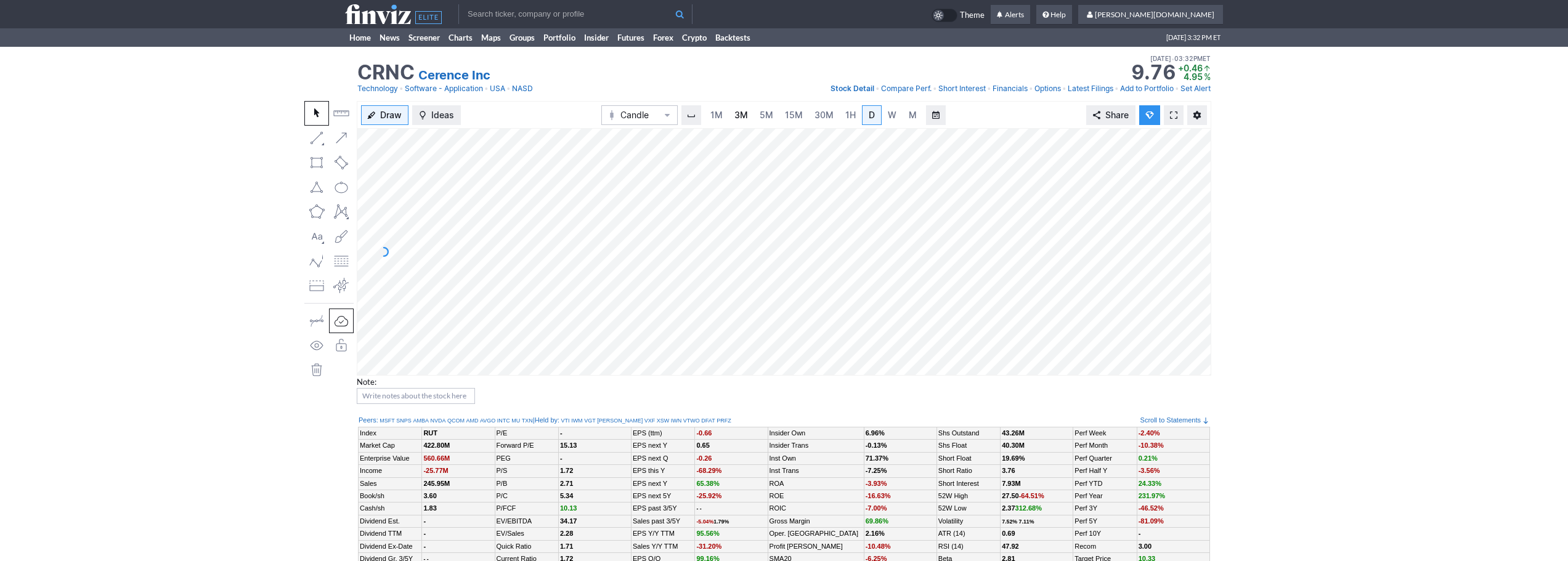
click at [745, 118] on span "3M" at bounding box center [741, 115] width 13 height 11
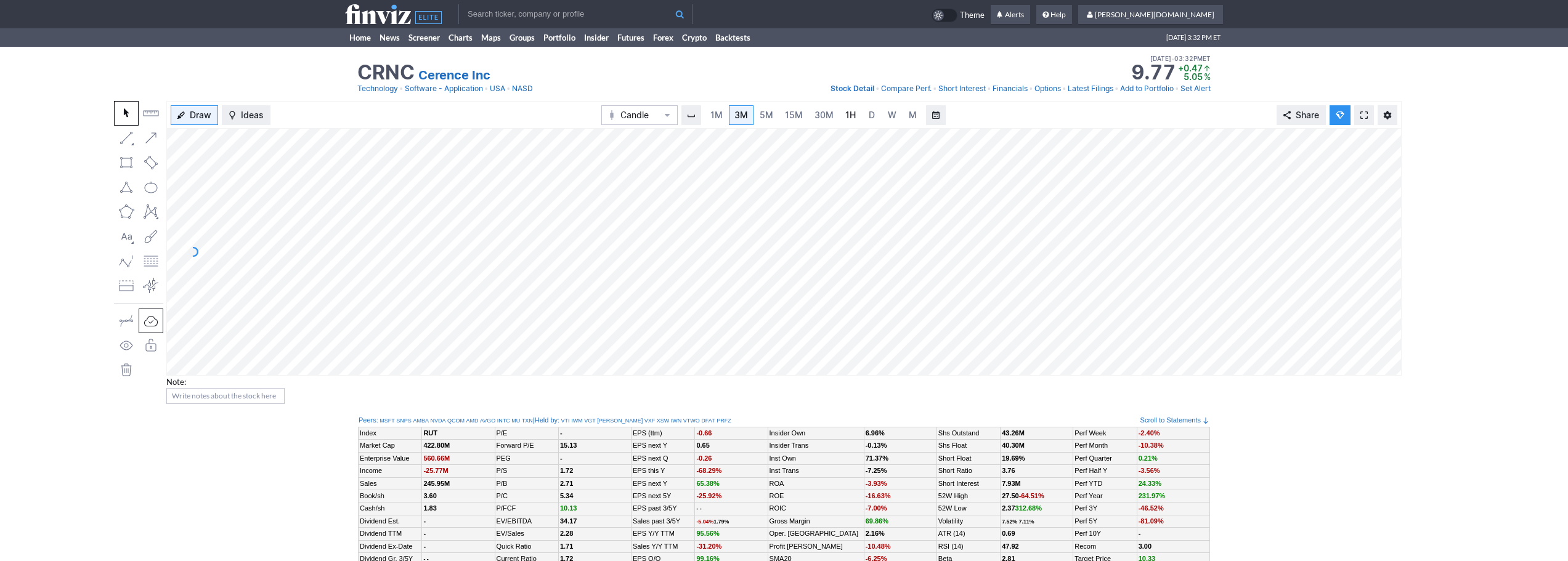
click at [848, 121] on span "1H" at bounding box center [850, 115] width 11 height 12
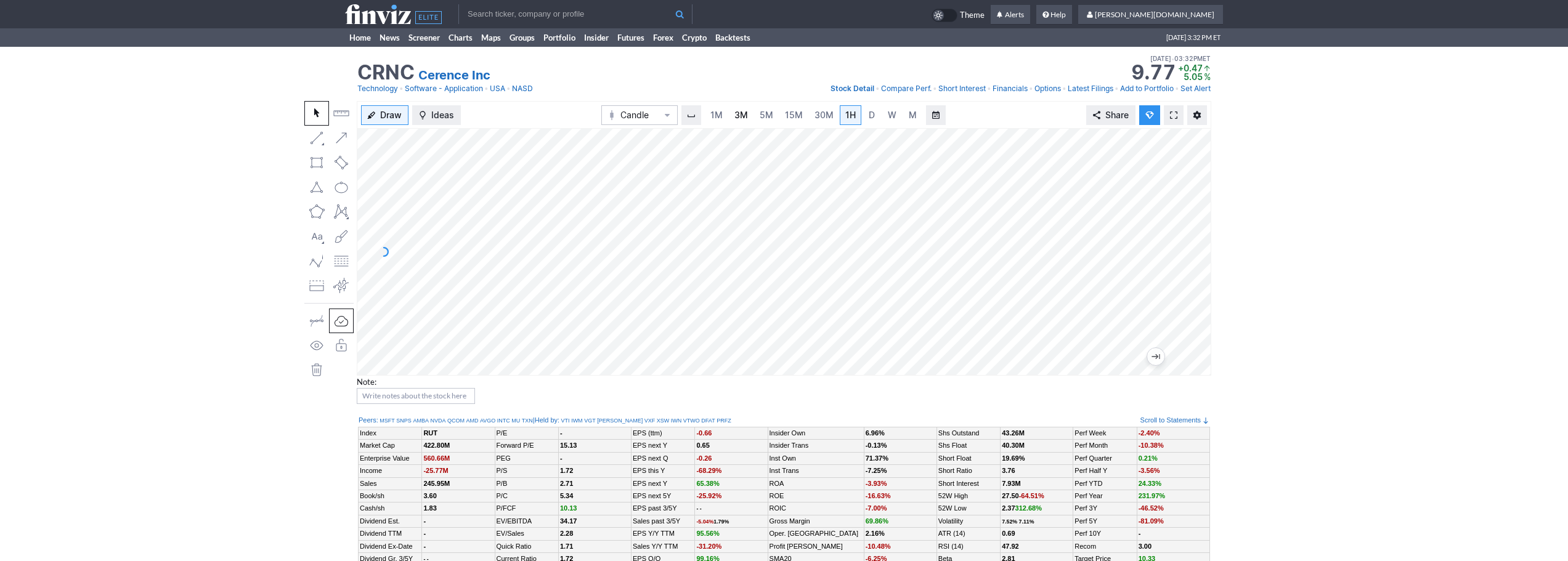
click at [752, 110] on link "3M" at bounding box center [741, 116] width 25 height 20
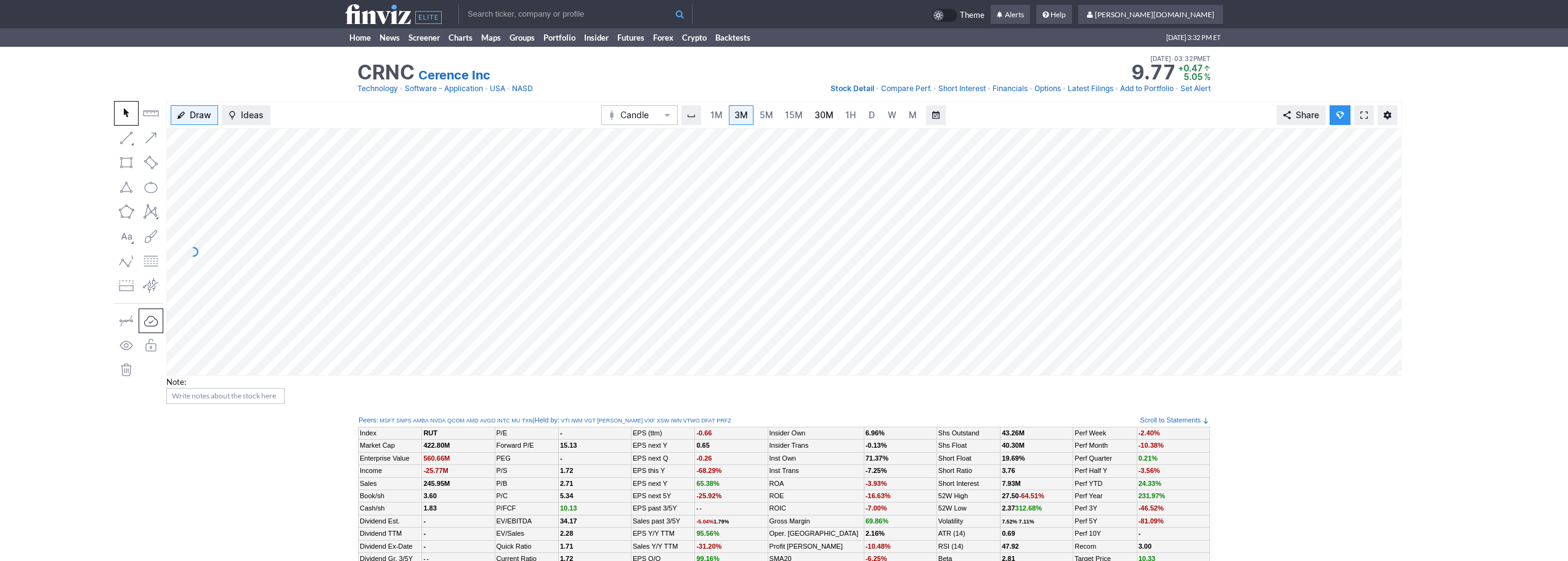
click at [810, 114] on link "30M" at bounding box center [824, 116] width 30 height 20
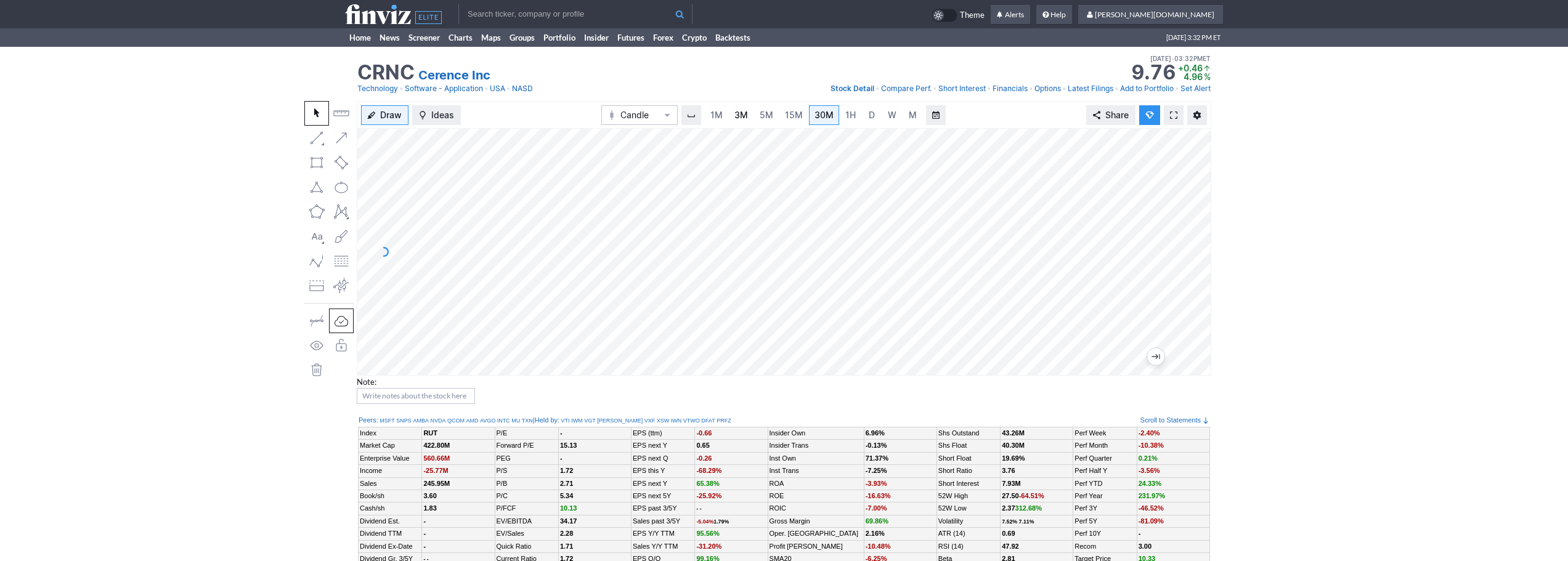
click at [732, 115] on link "3M" at bounding box center [741, 116] width 25 height 20
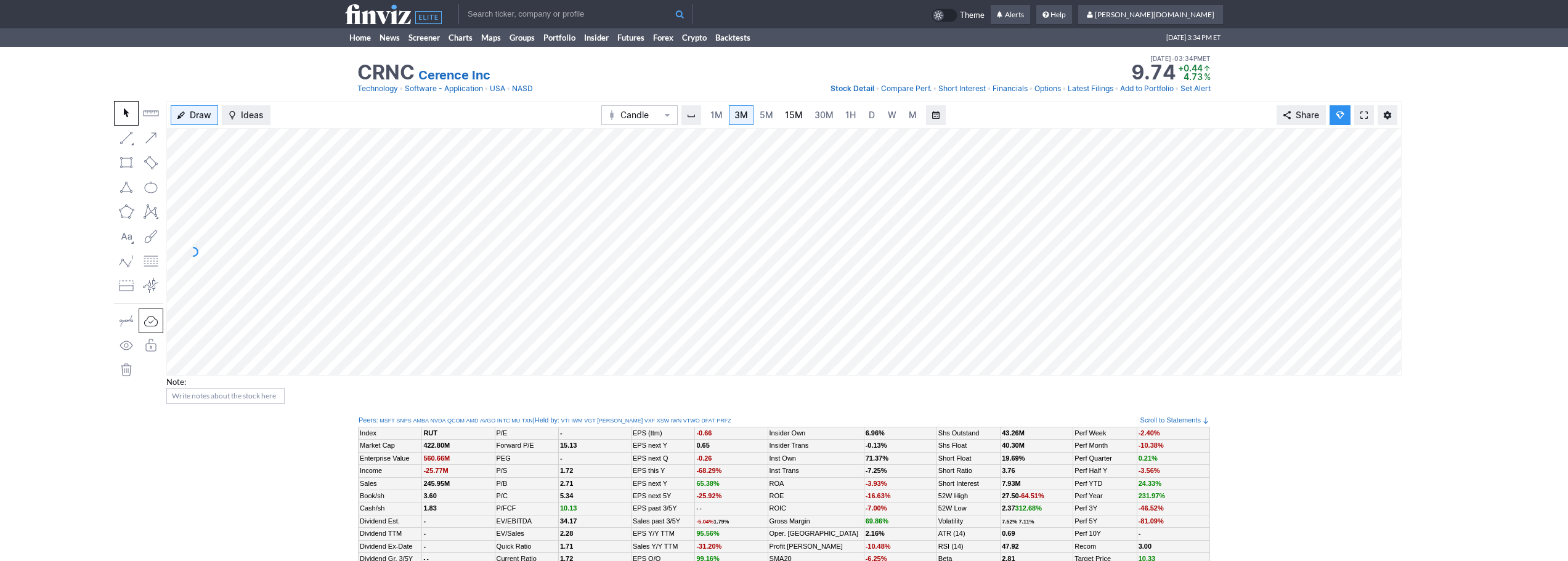
click at [798, 118] on span "15M" at bounding box center [794, 115] width 18 height 11
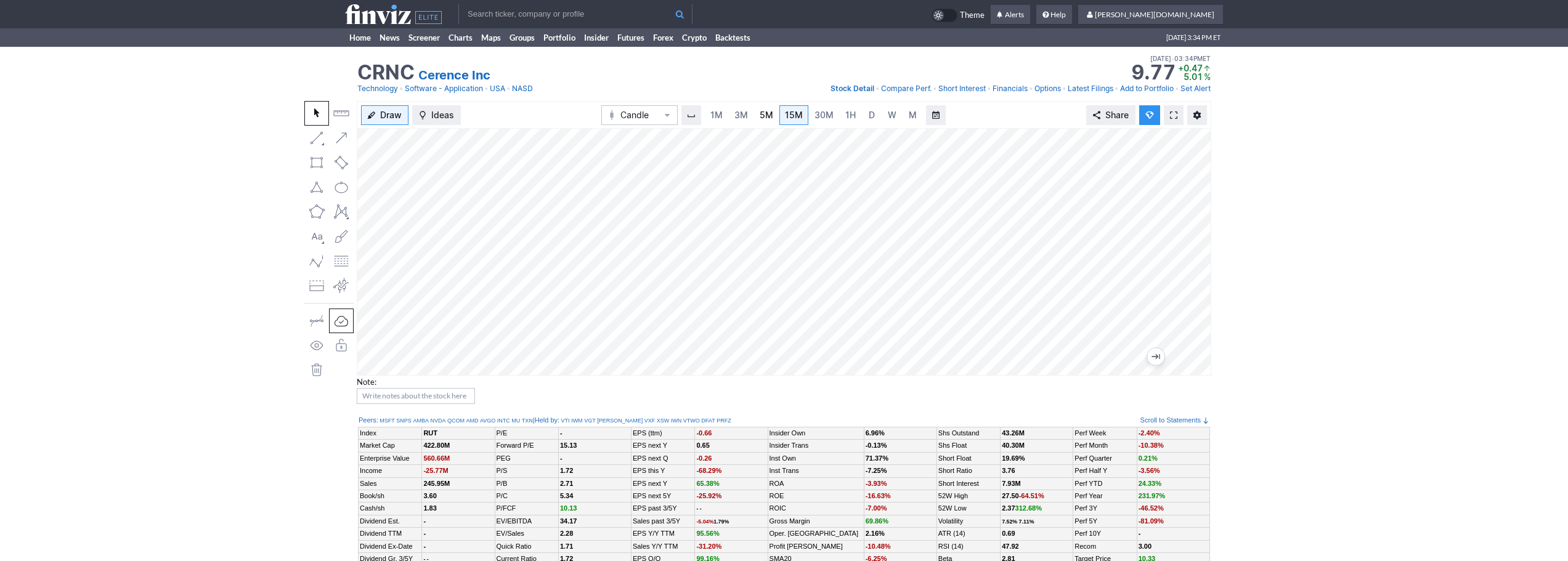
click at [754, 122] on link "5M" at bounding box center [766, 116] width 25 height 20
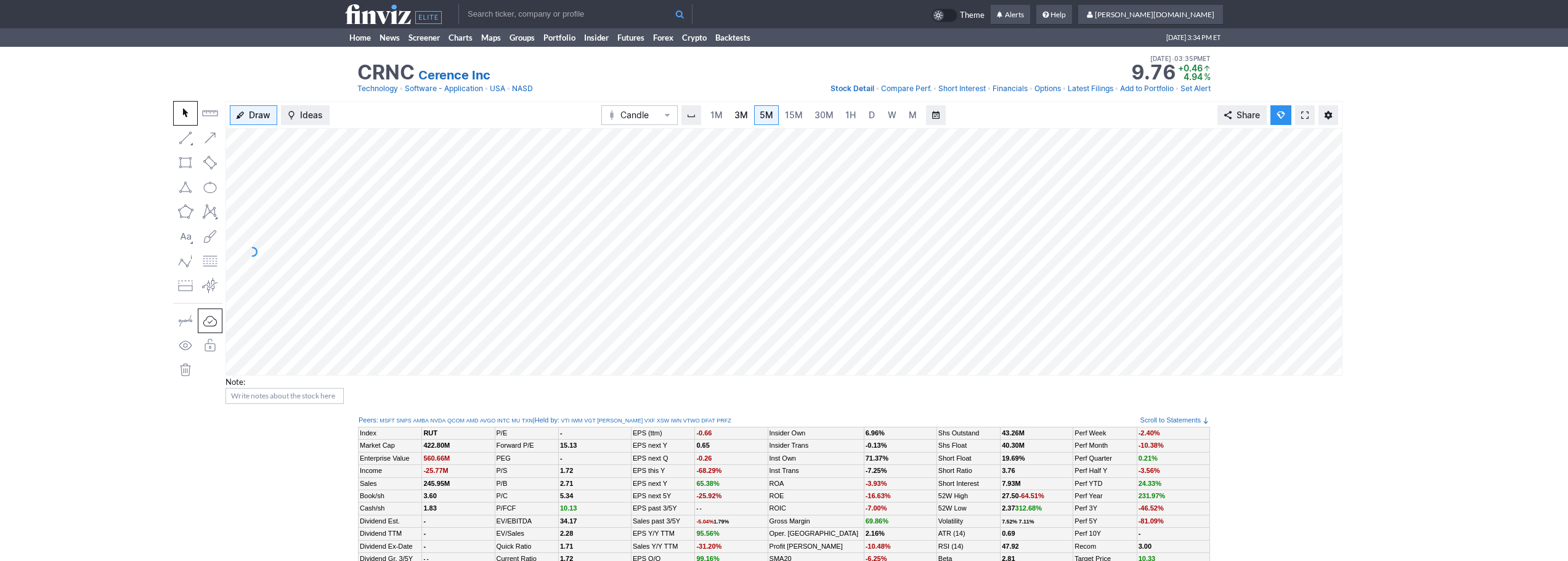
click at [732, 111] on link "3M" at bounding box center [741, 116] width 25 height 20
